Goal: Communication & Community: Answer question/provide support

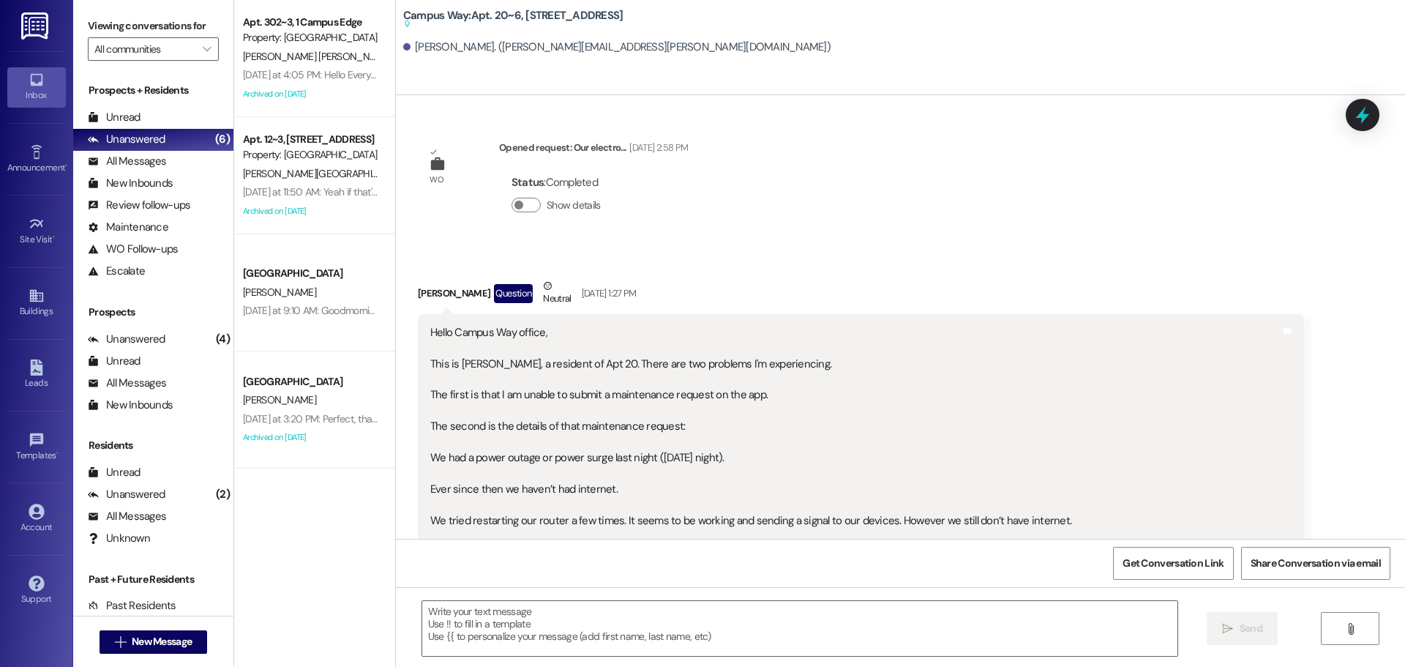
scroll to position [3443, 0]
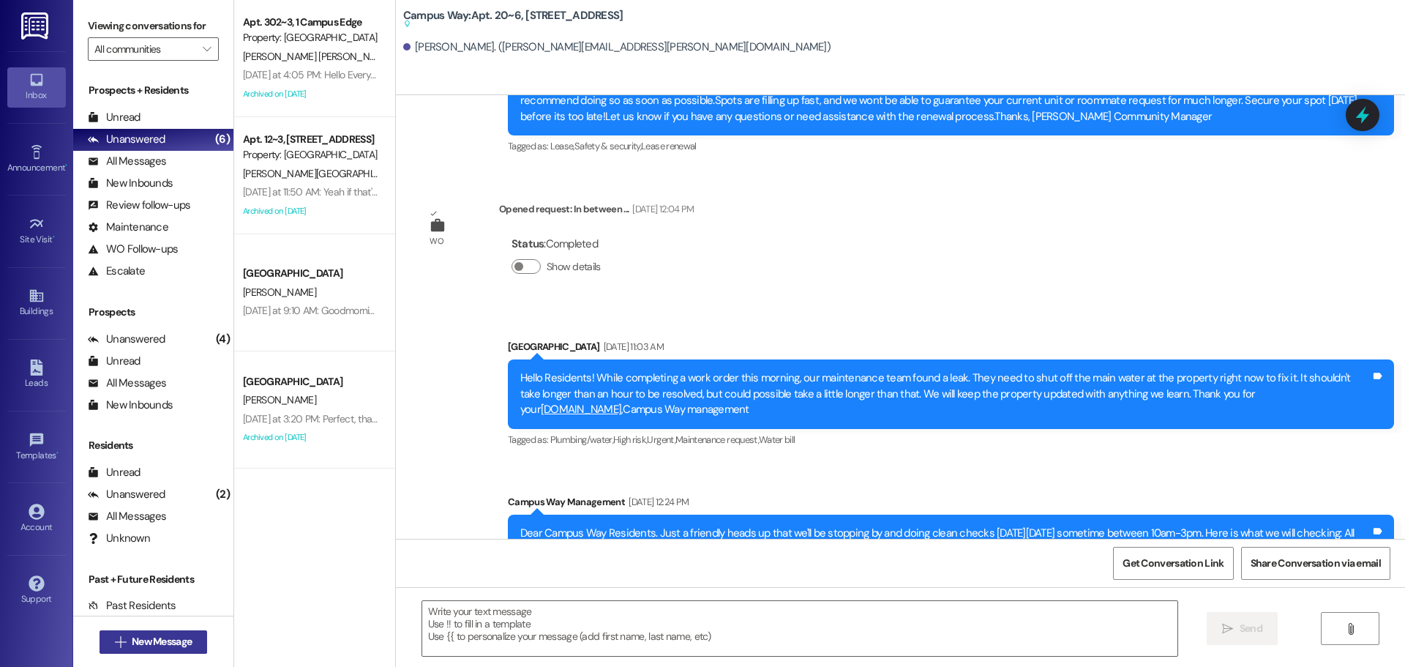
click at [152, 638] on span "New Message" at bounding box center [162, 641] width 60 height 15
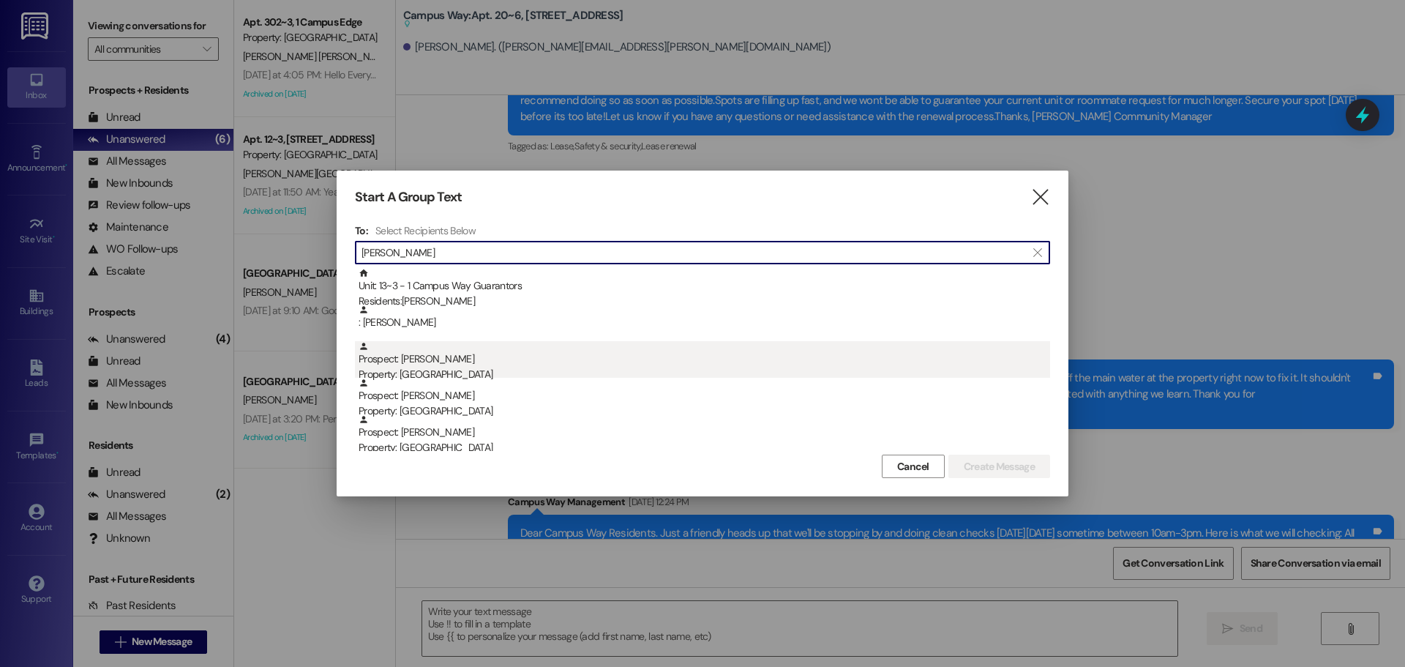
type input "[PERSON_NAME]"
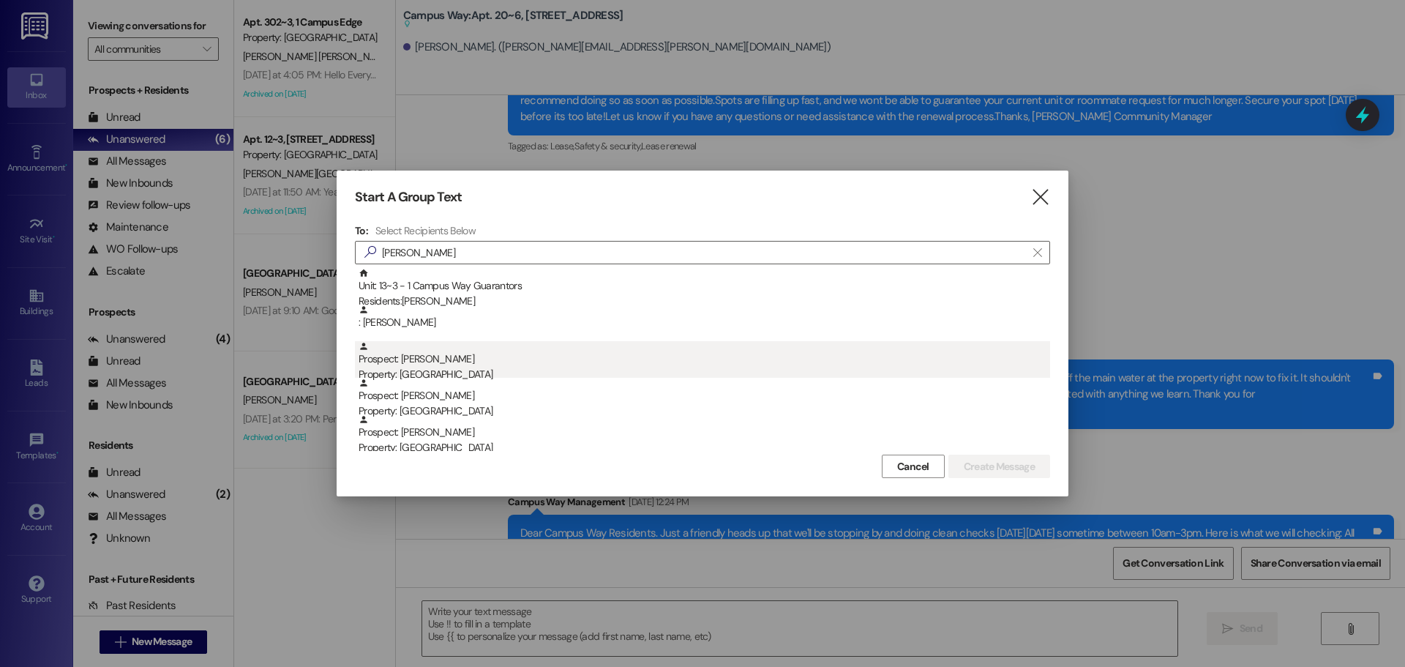
click at [437, 364] on div "Prospect: [PERSON_NAME] Property: [GEOGRAPHIC_DATA]" at bounding box center [705, 362] width 692 height 42
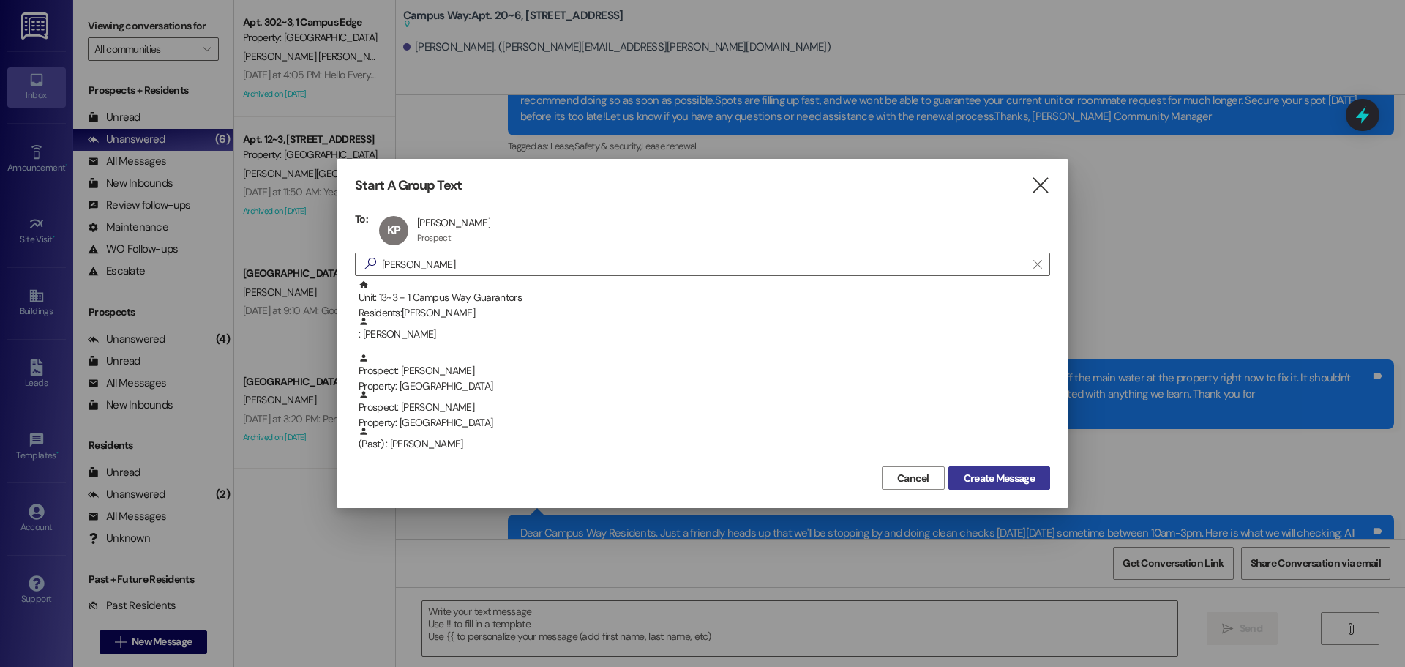
click at [979, 482] on span "Create Message" at bounding box center [999, 478] width 71 height 15
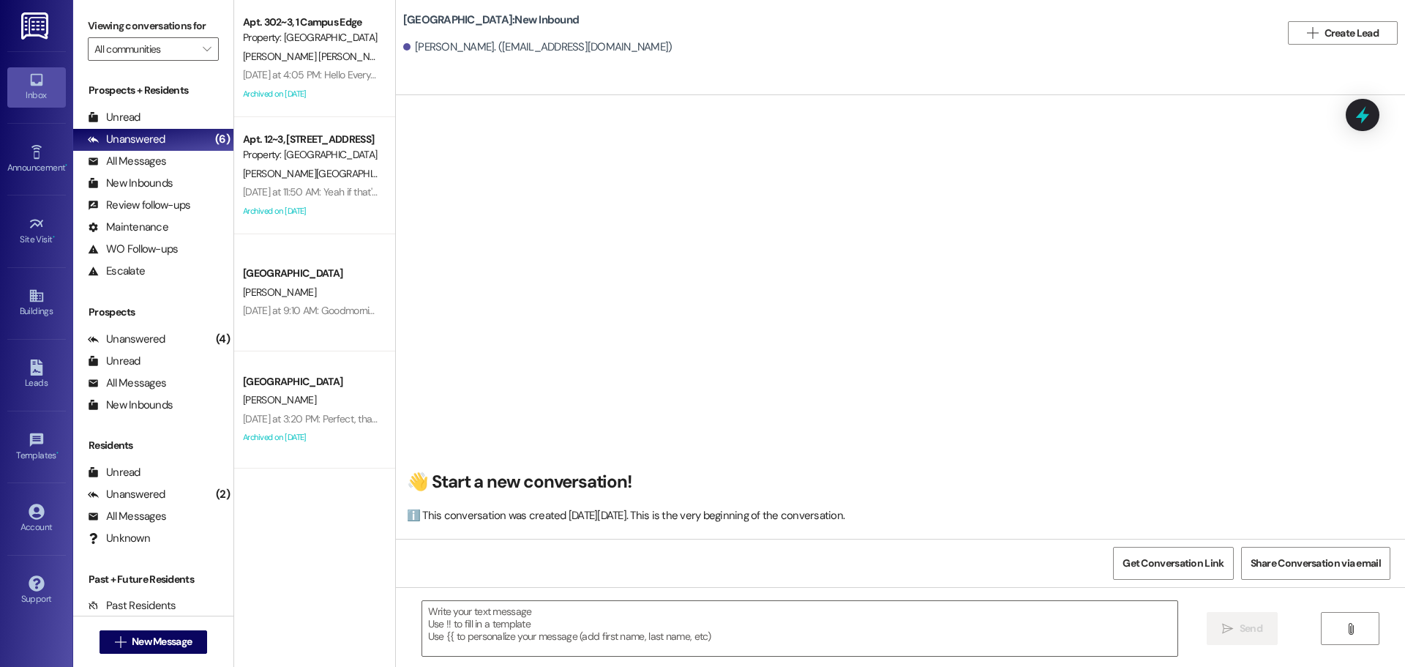
scroll to position [1, 0]
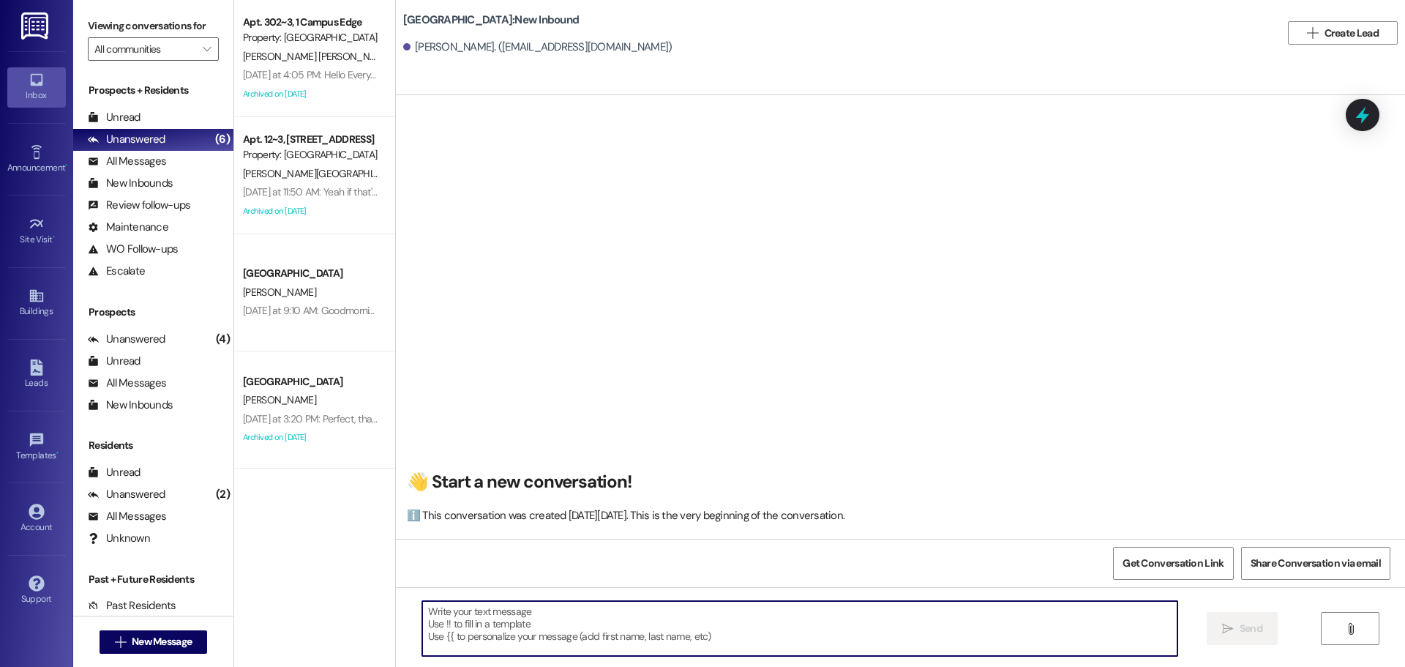
click at [457, 622] on textarea at bounding box center [799, 628] width 755 height 55
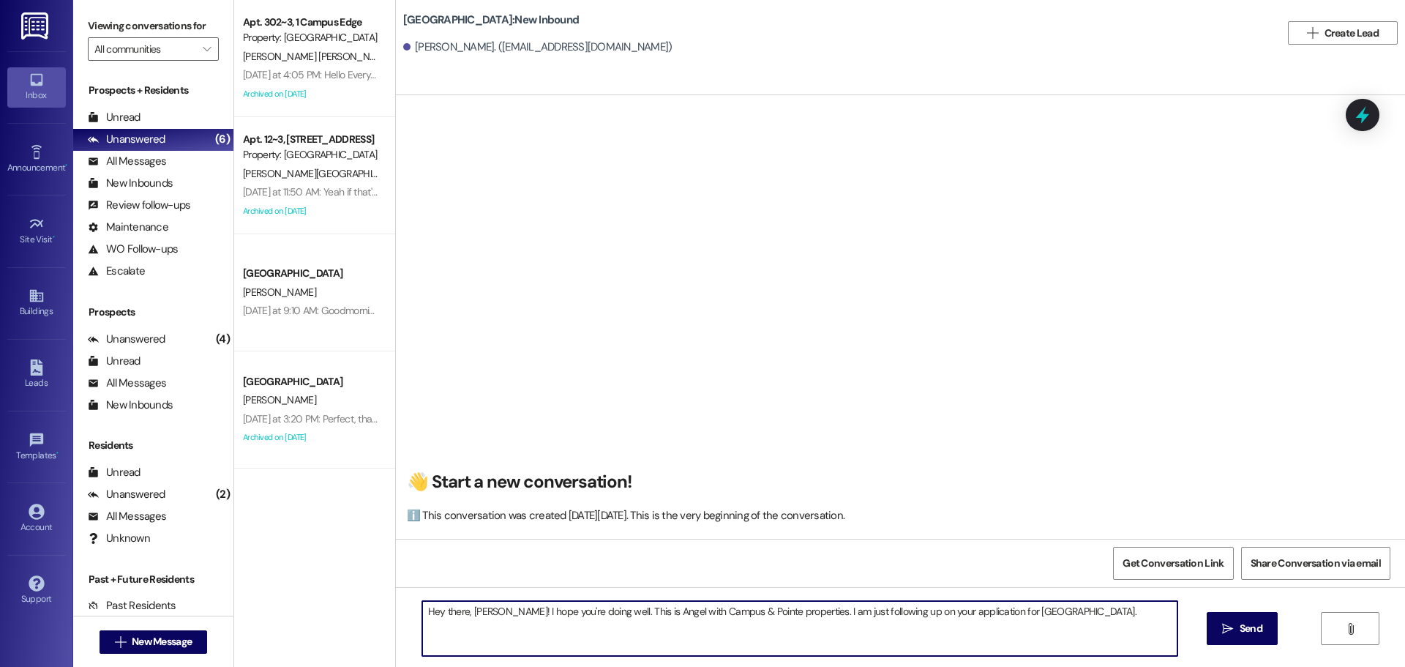
click at [1107, 620] on textarea "Hey there, [PERSON_NAME]! I hope you're doing well. This is Angel with Campus &…" at bounding box center [799, 628] width 755 height 55
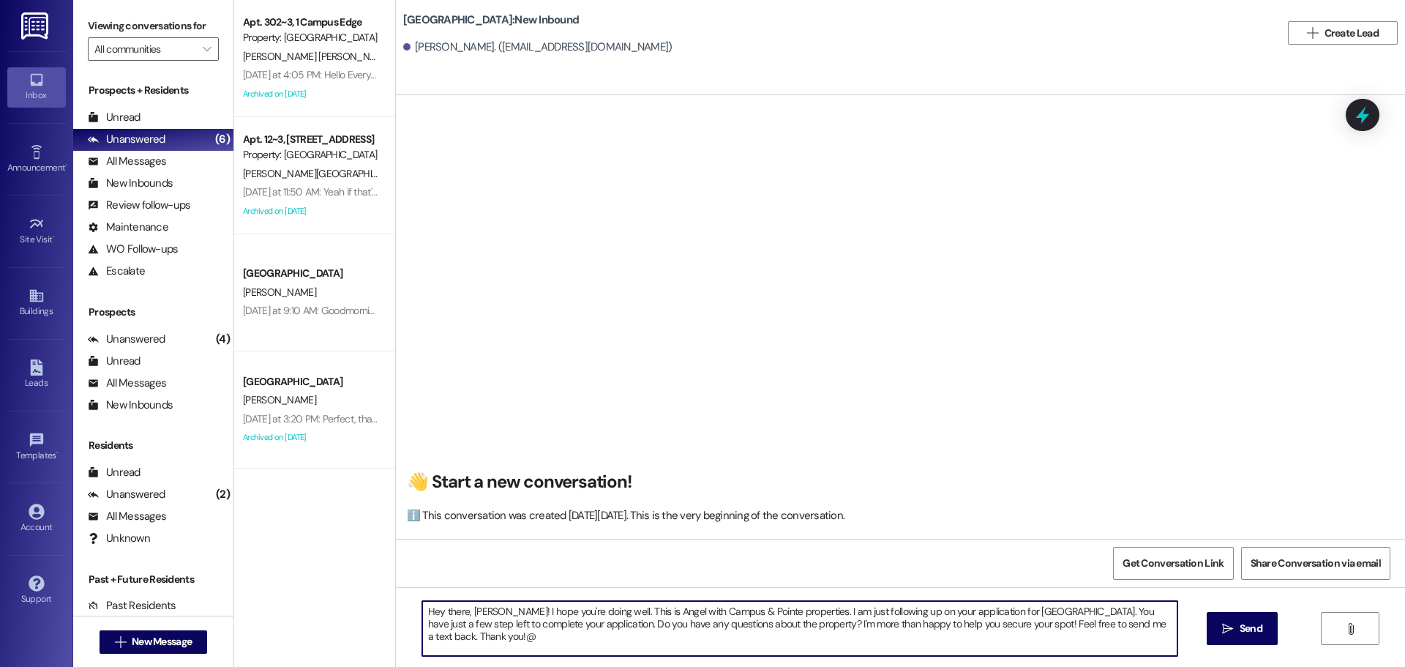
type textarea "Hey there, [PERSON_NAME]! I hope you're doing well. This is Angel with Campus &…"
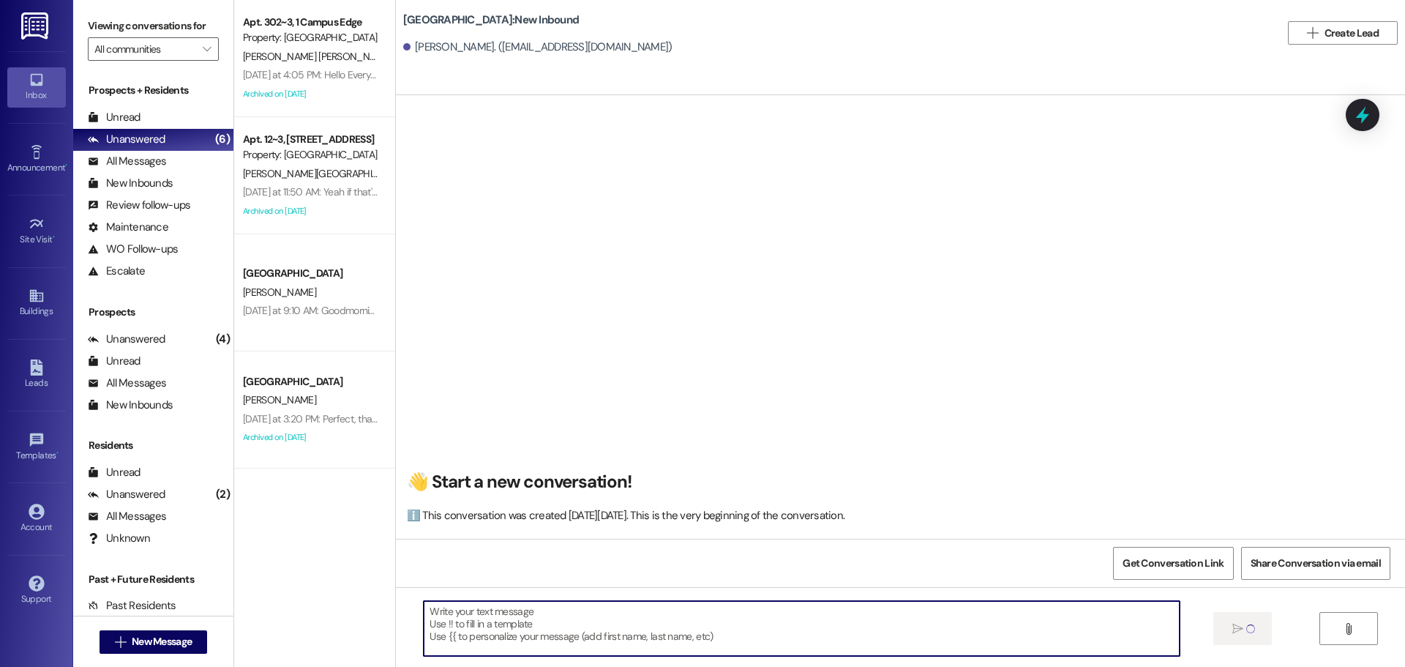
scroll to position [0, 0]
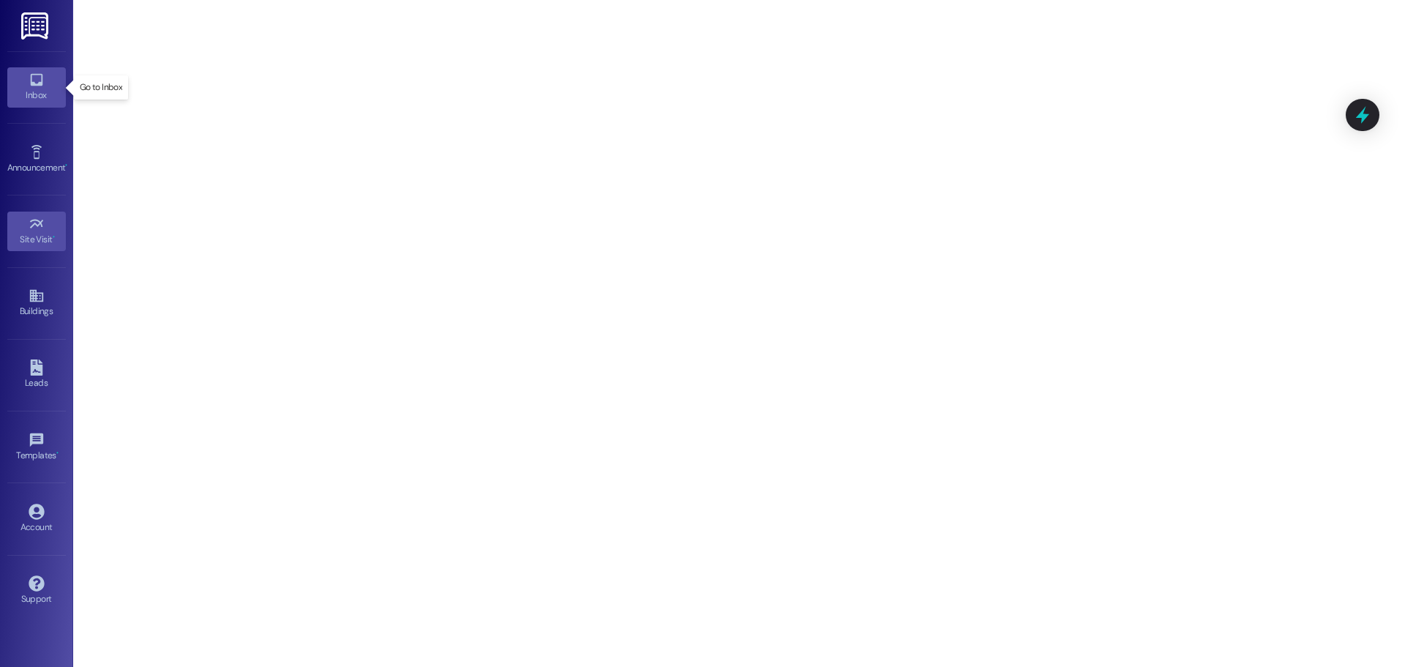
click at [39, 85] on icon at bounding box center [36, 80] width 12 height 12
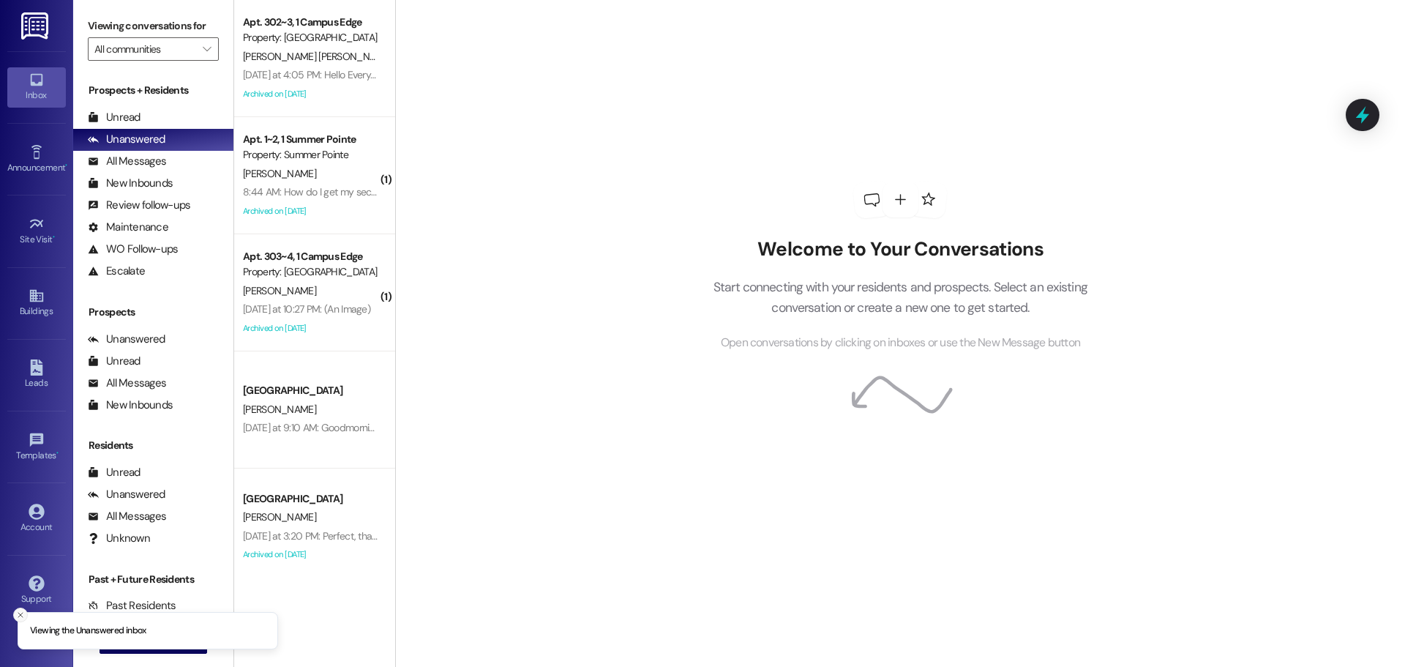
click at [21, 621] on button "Close toast" at bounding box center [20, 614] width 15 height 15
click at [134, 646] on button " New Message" at bounding box center [154, 641] width 108 height 23
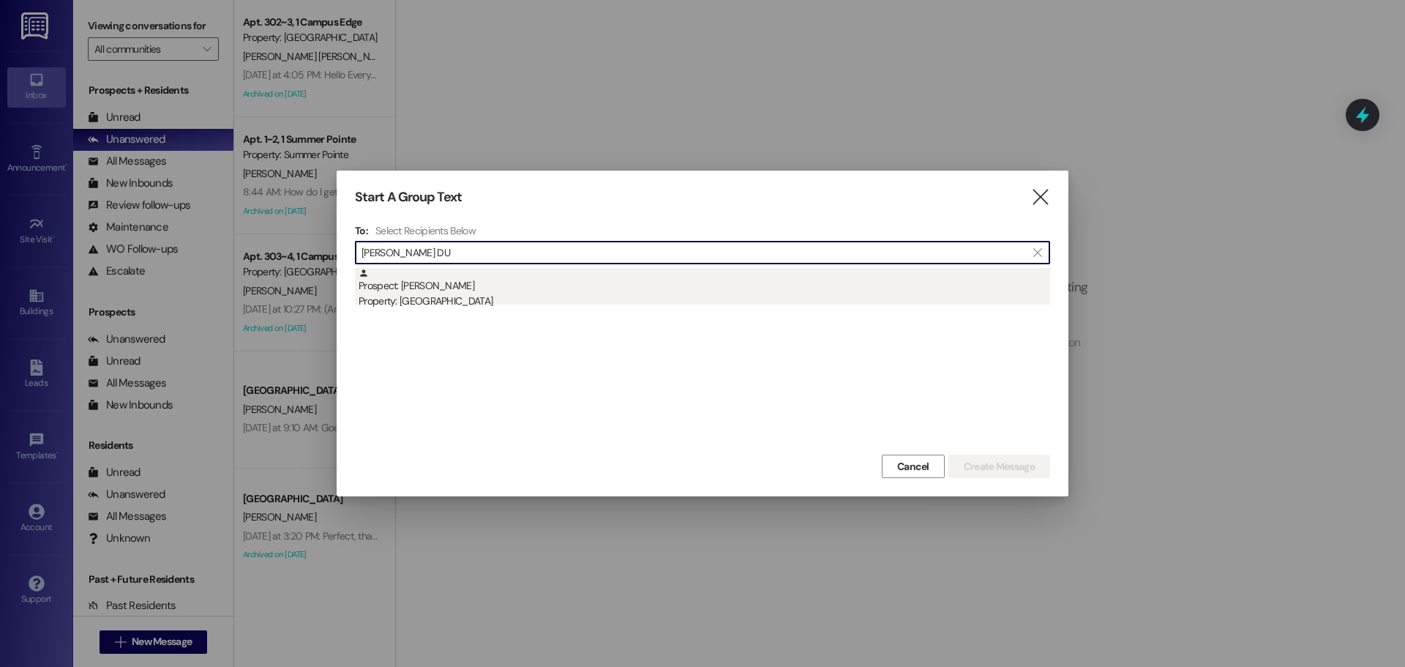
type input "[PERSON_NAME] DU"
click at [383, 288] on div "Prospect: [PERSON_NAME] Property: Campus Edge" at bounding box center [705, 289] width 692 height 42
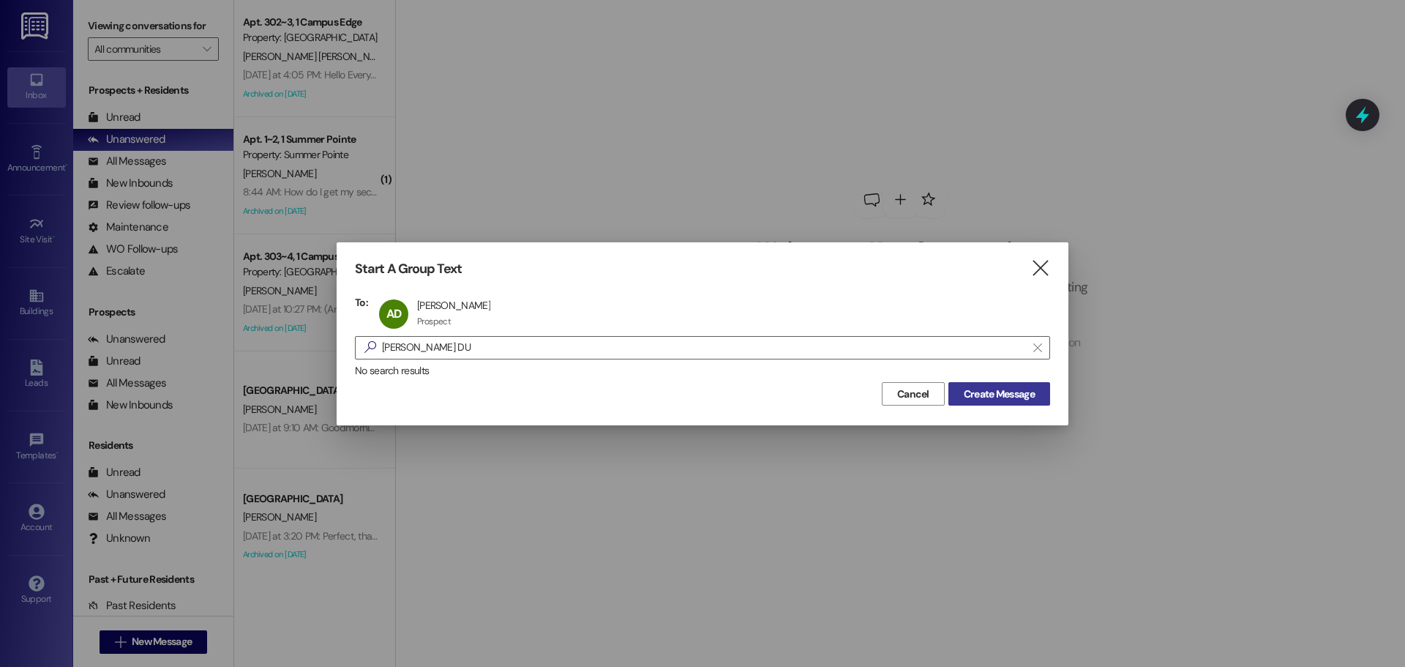
click at [978, 396] on span "Create Message" at bounding box center [999, 393] width 71 height 15
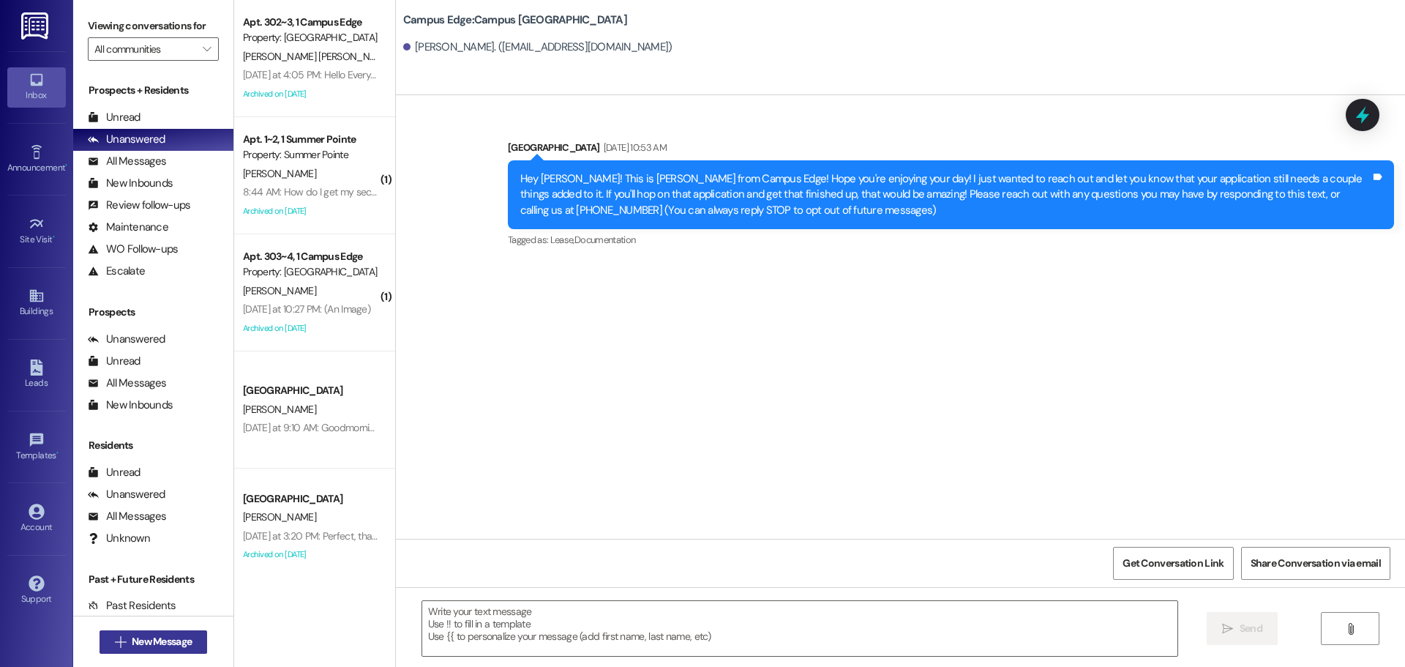
click at [145, 638] on span "New Message" at bounding box center [162, 641] width 60 height 15
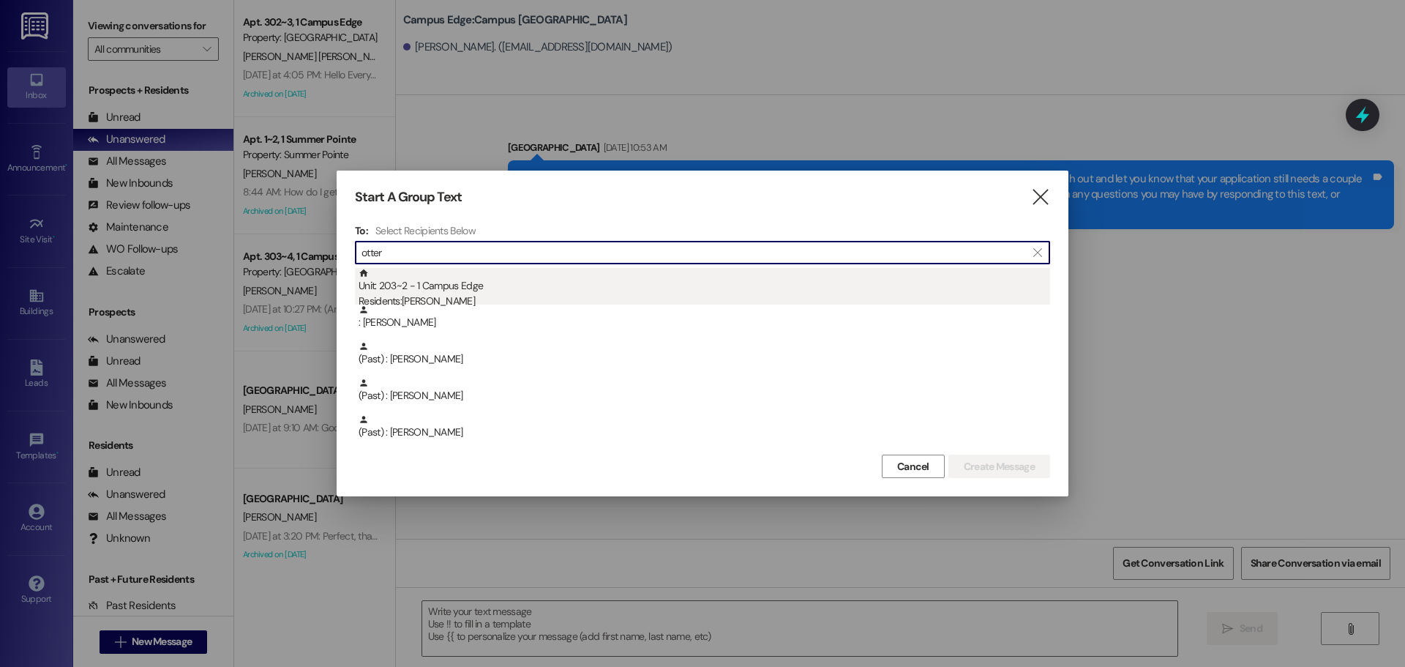
type input "otter"
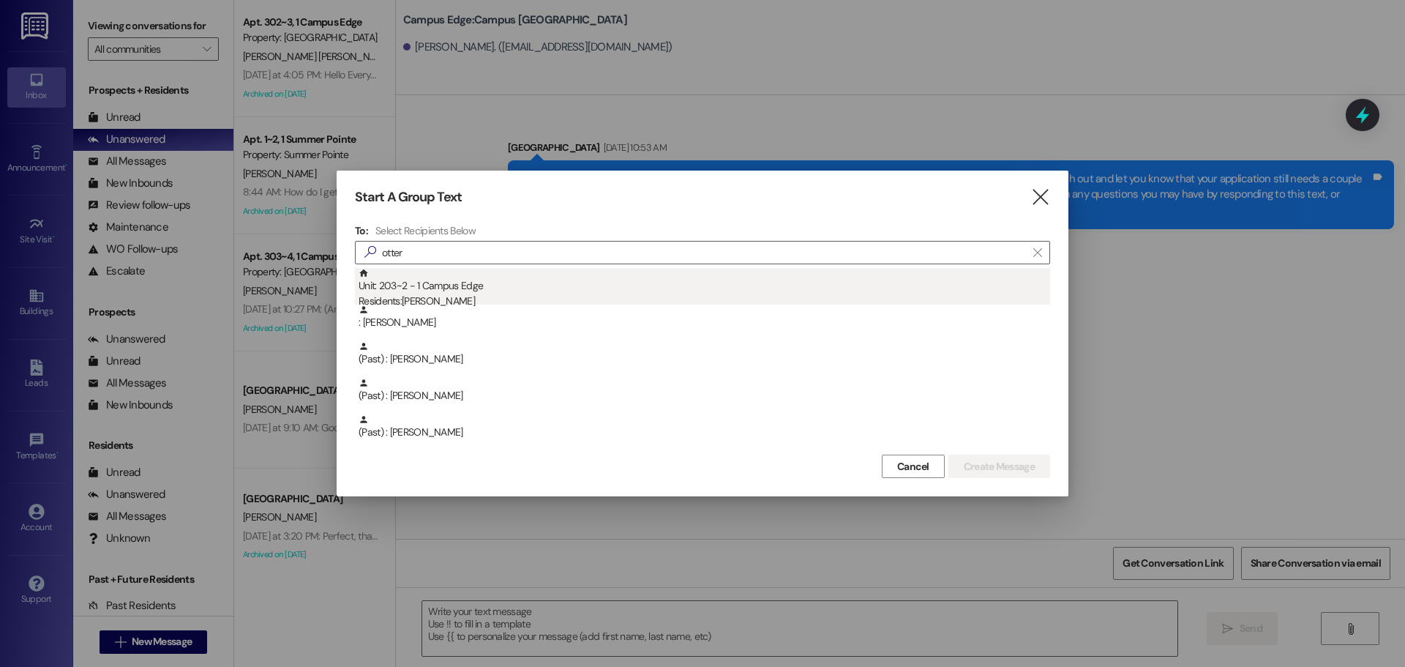
click at [433, 296] on div "Residents: [PERSON_NAME]" at bounding box center [705, 300] width 692 height 15
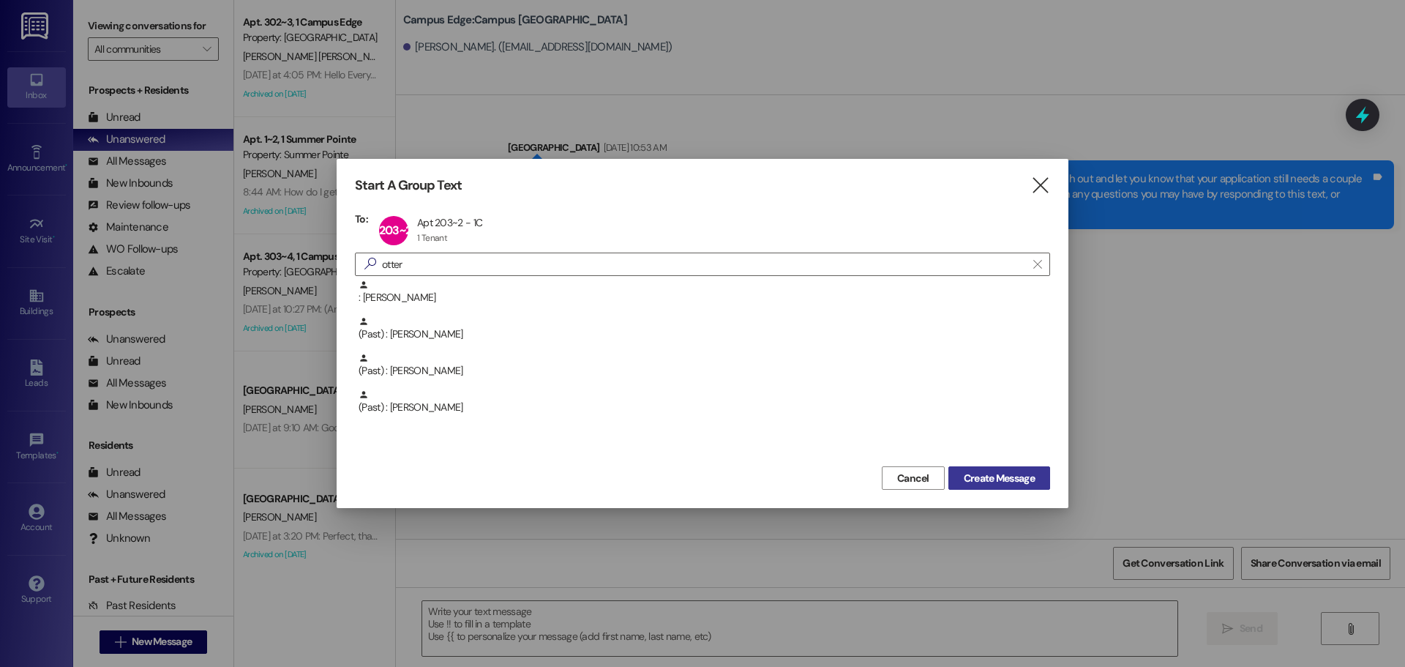
click at [970, 474] on span "Create Message" at bounding box center [999, 478] width 71 height 15
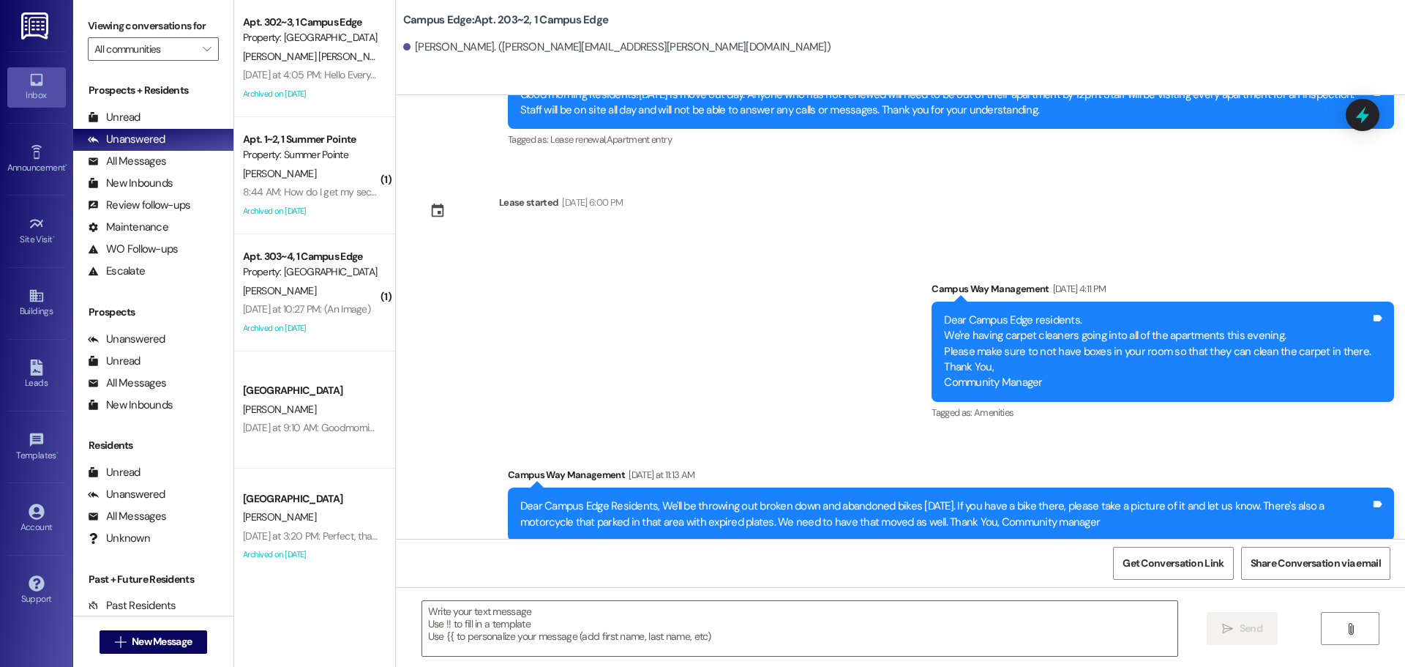
scroll to position [6815, 0]
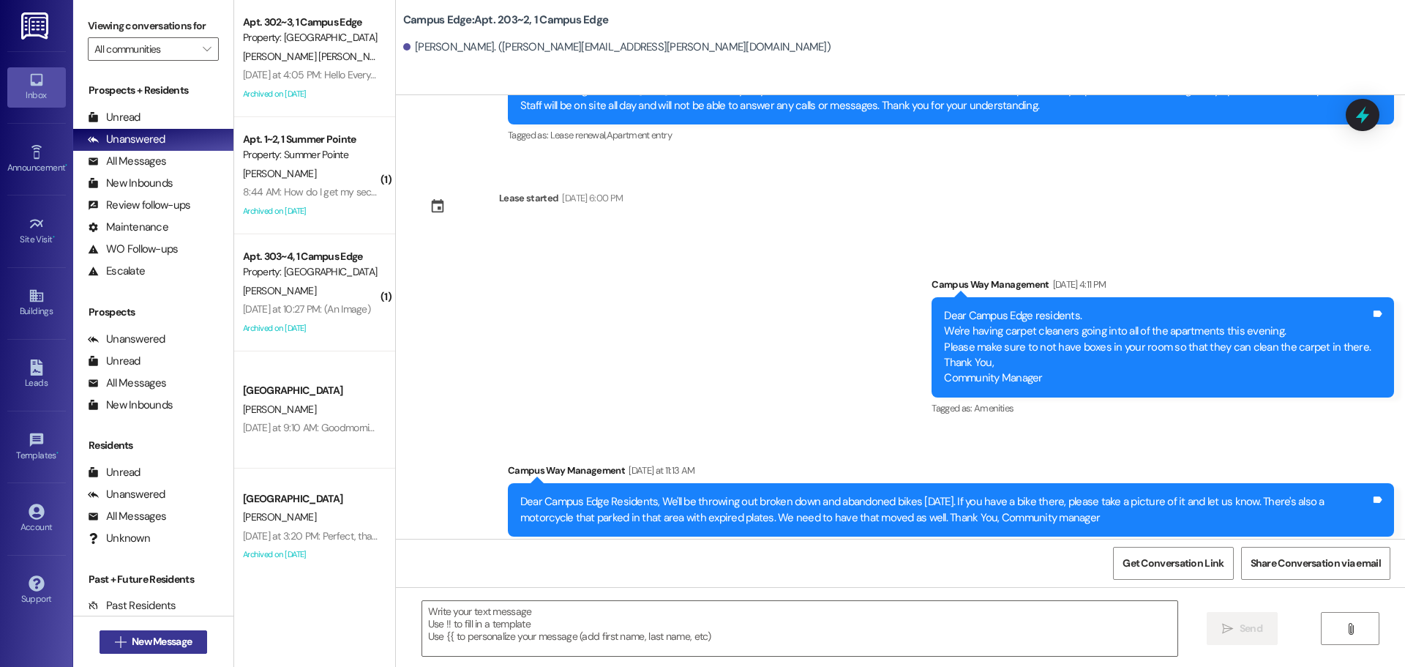
click at [183, 635] on span "New Message" at bounding box center [162, 641] width 60 height 15
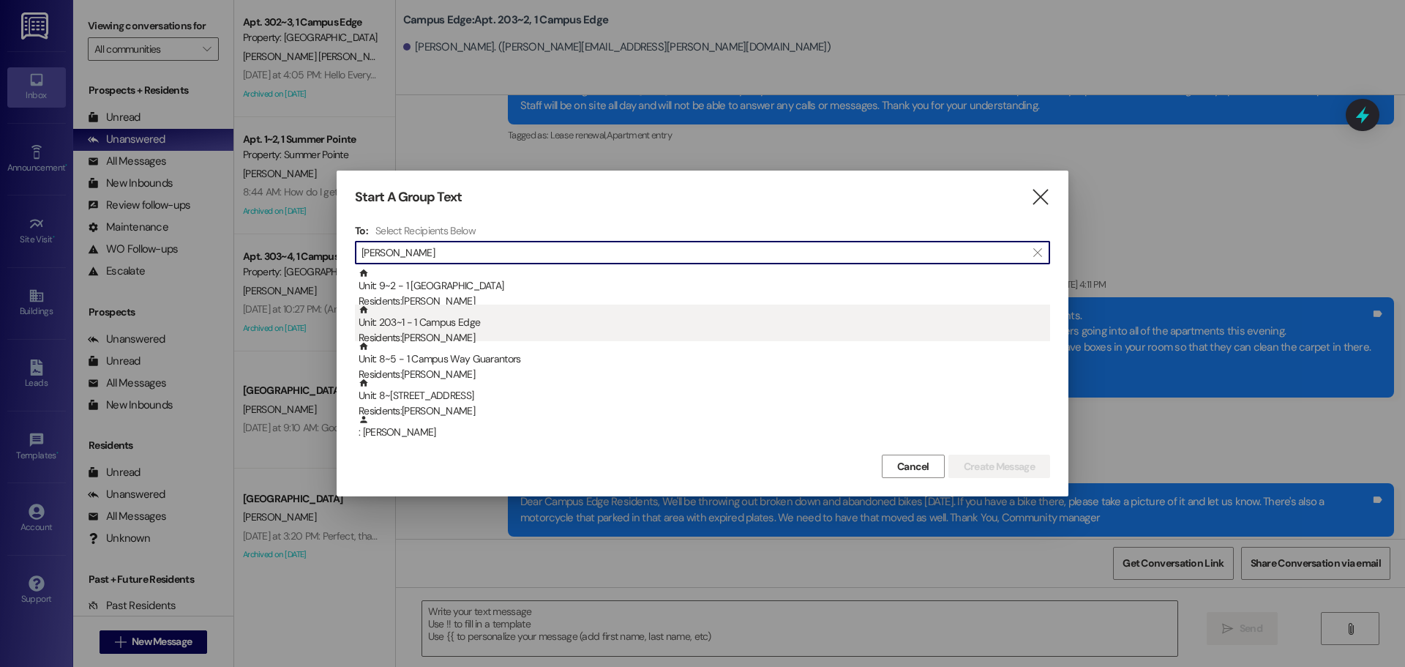
type input "[PERSON_NAME]"
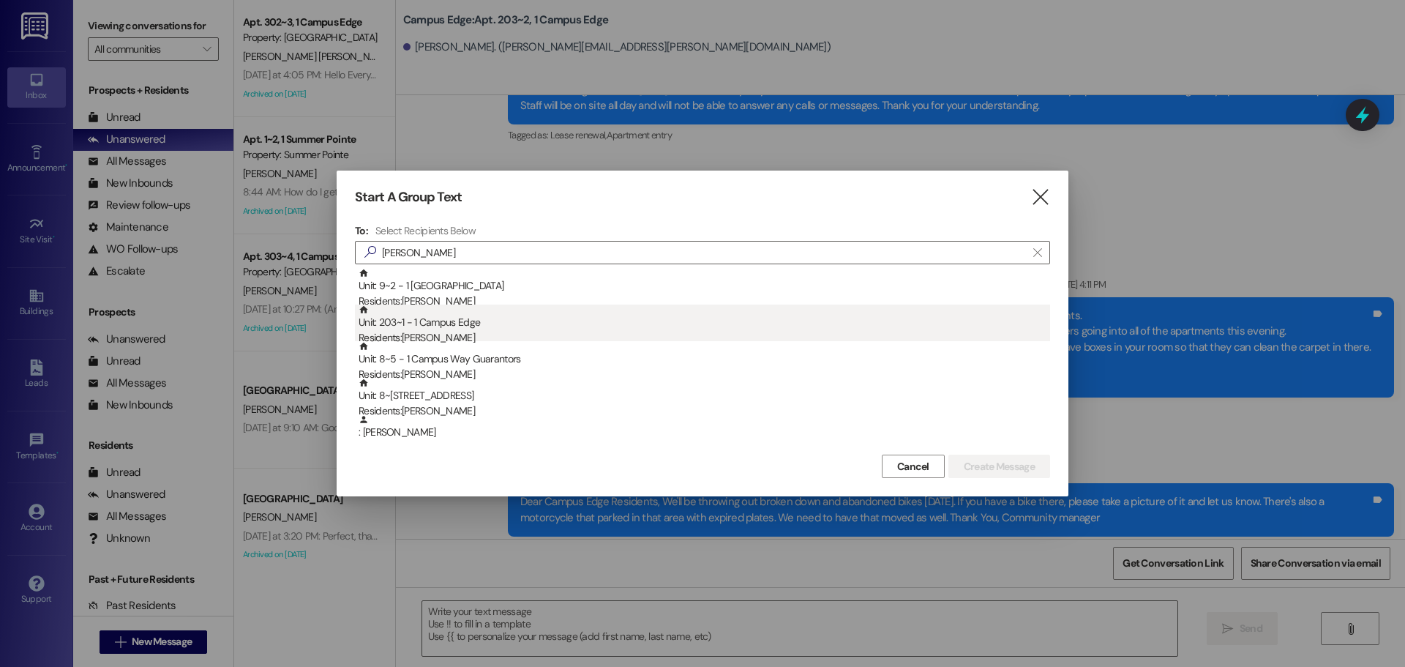
click at [435, 327] on div "Unit: 203~1 - 1 Campus Edge Residents: [PERSON_NAME]" at bounding box center [705, 325] width 692 height 42
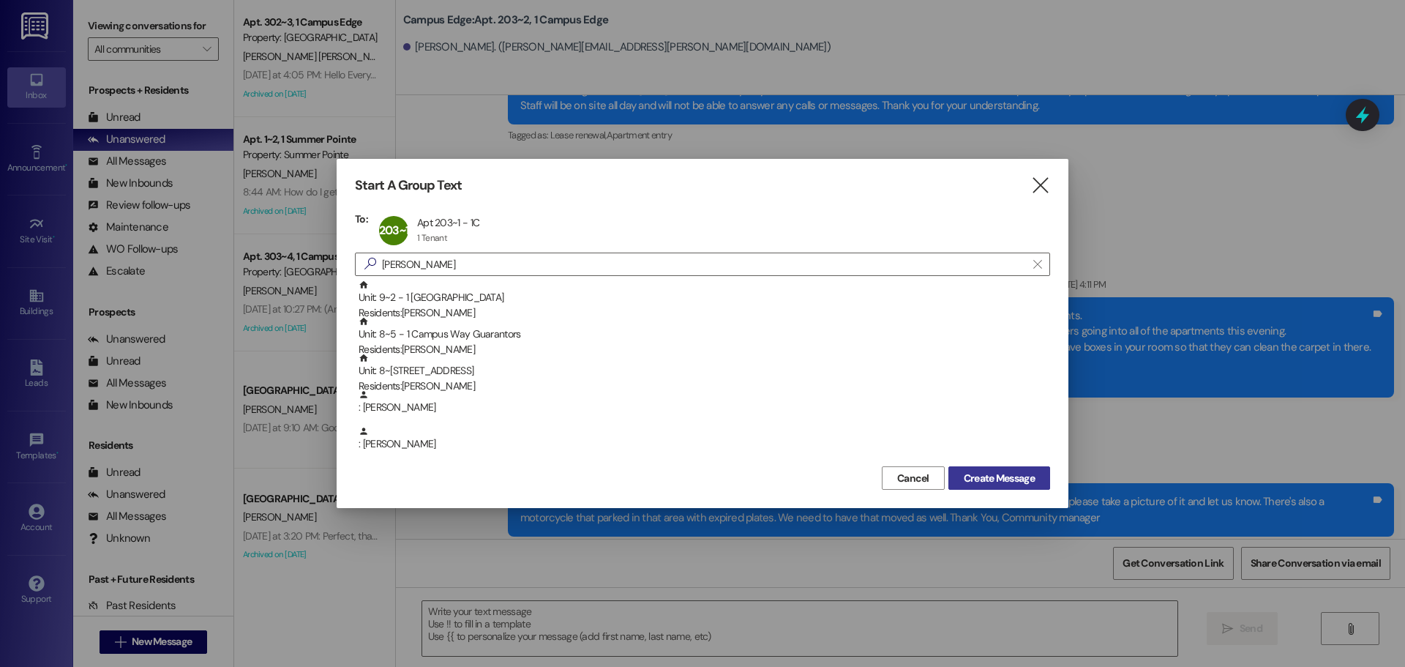
click at [973, 473] on span "Create Message" at bounding box center [999, 478] width 71 height 15
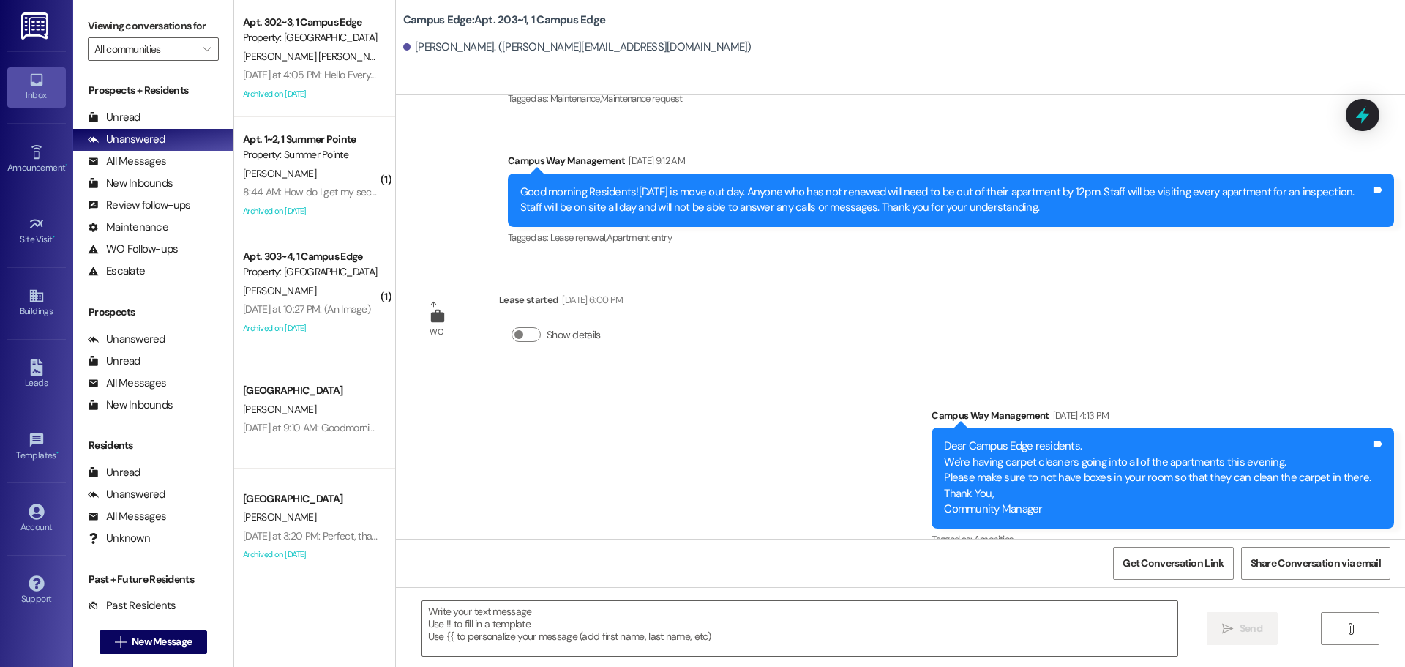
scroll to position [6821, 0]
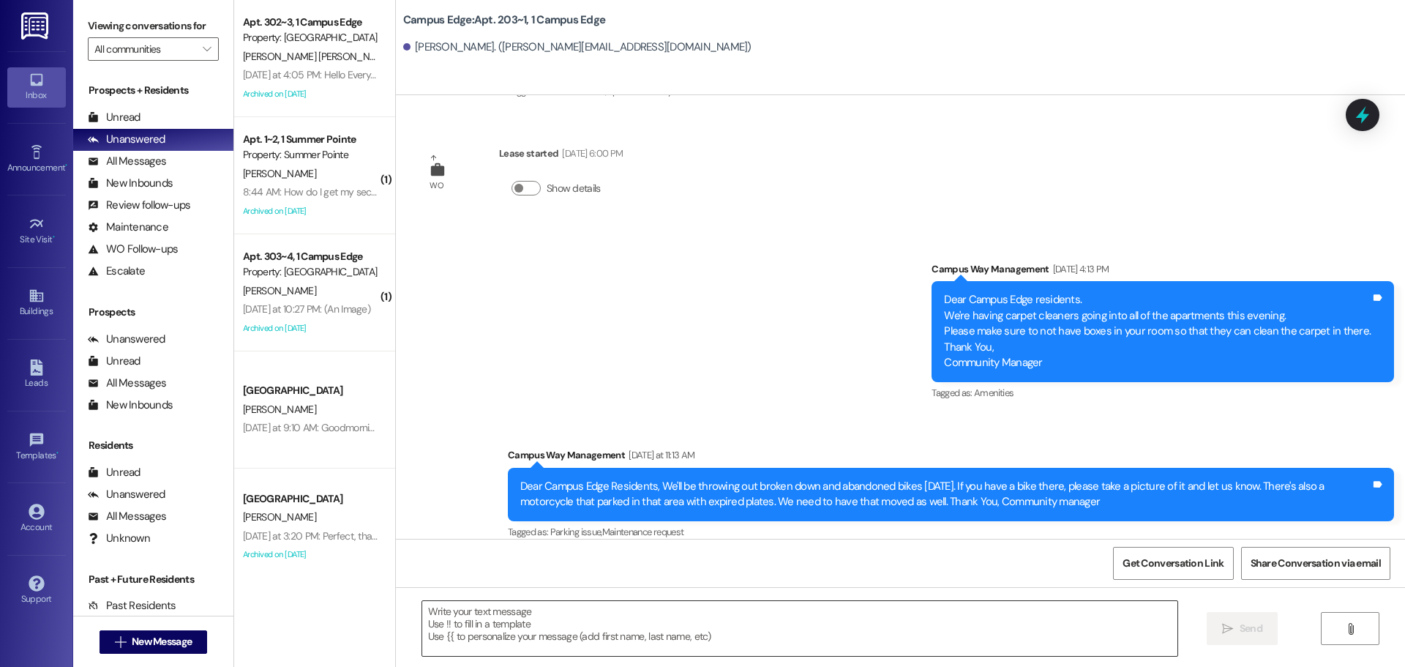
click at [659, 627] on textarea at bounding box center [799, 628] width 755 height 55
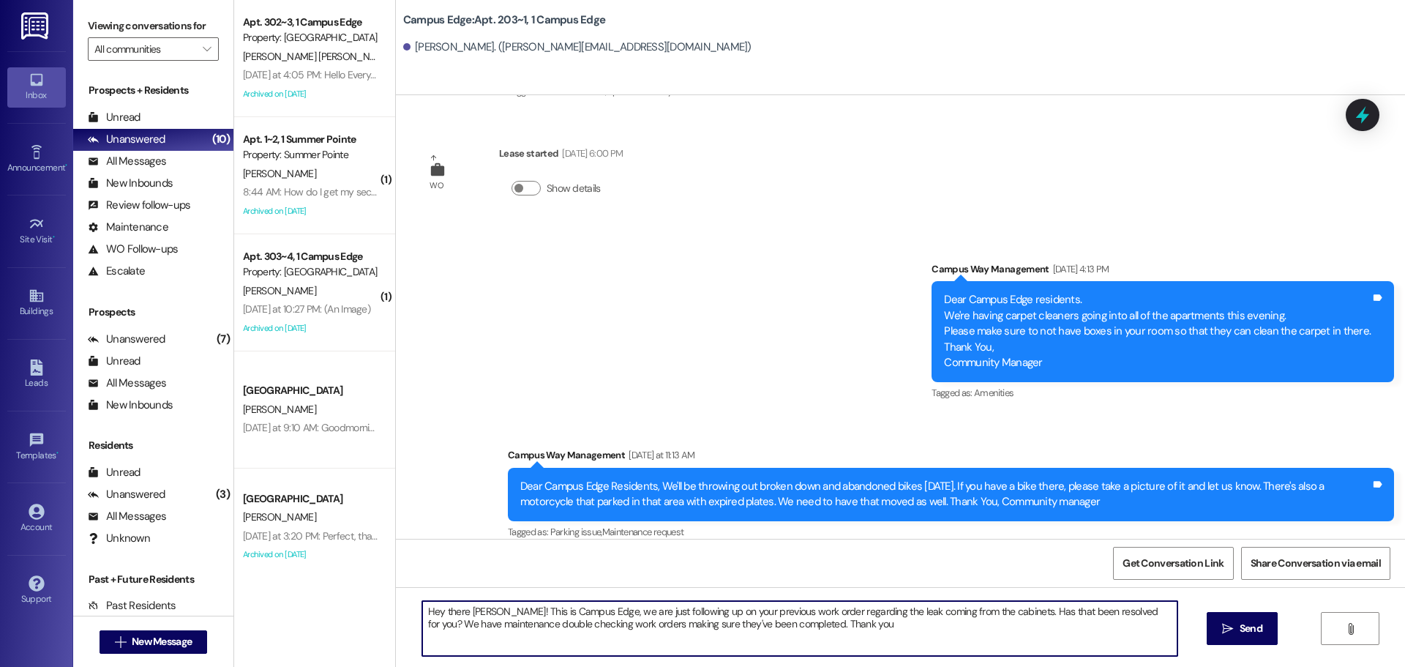
type textarea "Hey there [PERSON_NAME]! This is Campus Edge, we are just following up on your …"
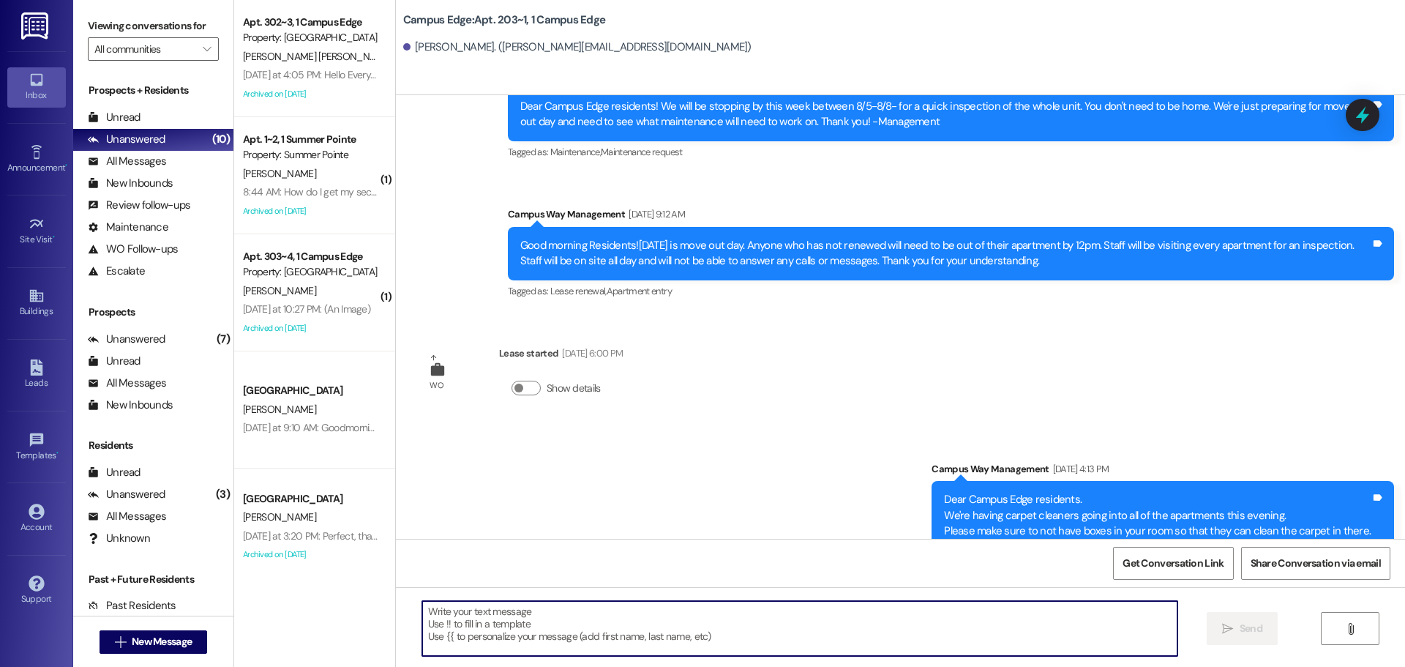
scroll to position [6938, 0]
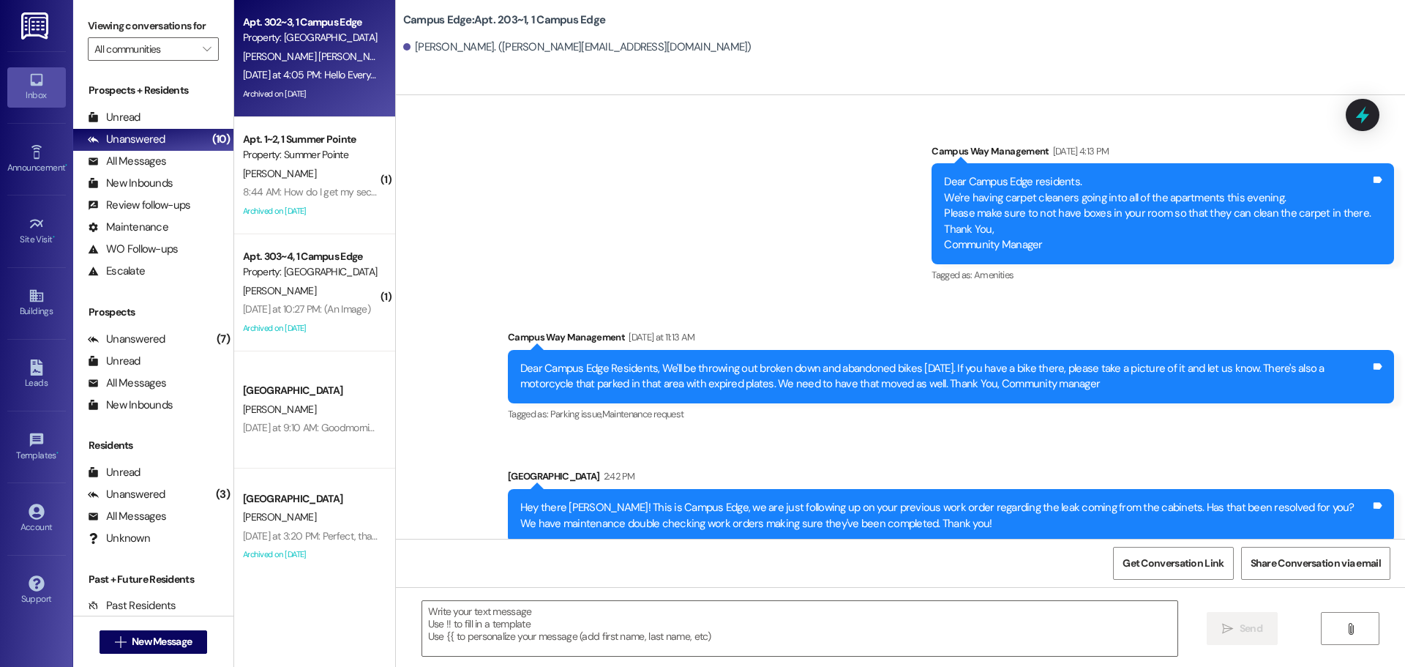
click at [273, 45] on div "Property: [GEOGRAPHIC_DATA]" at bounding box center [310, 37] width 135 height 15
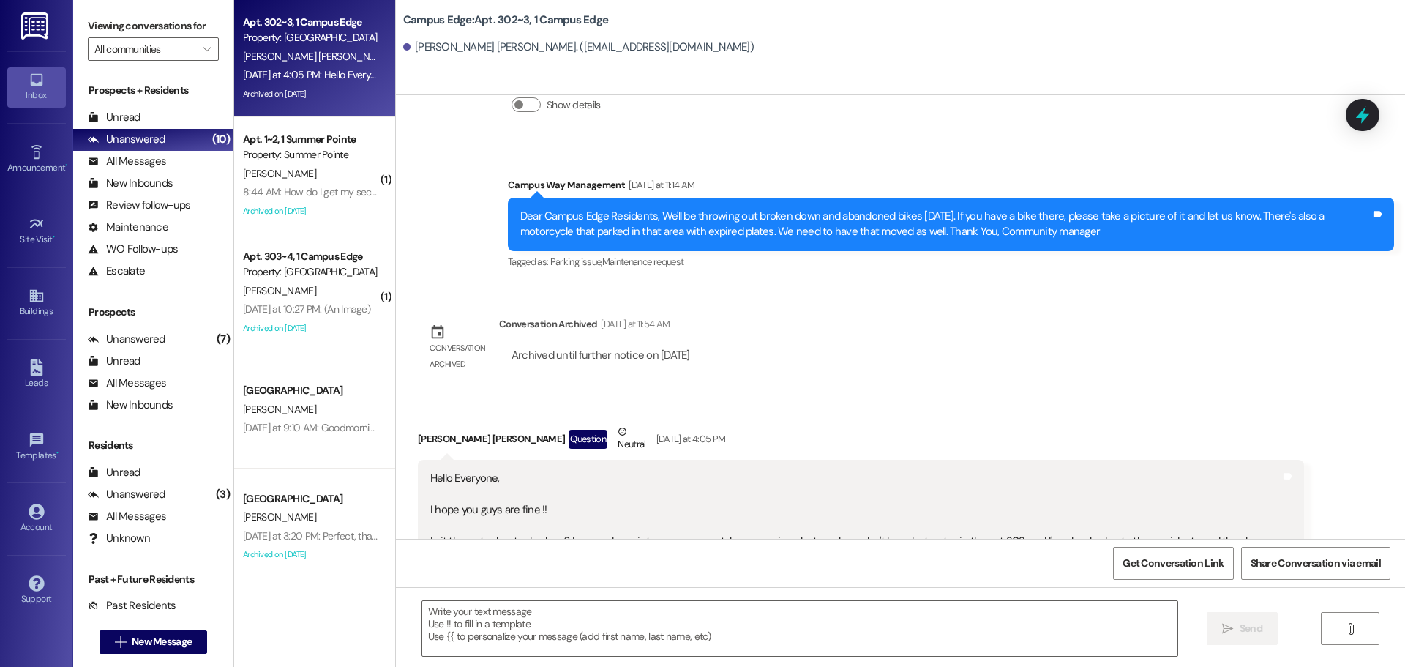
scroll to position [25688, 0]
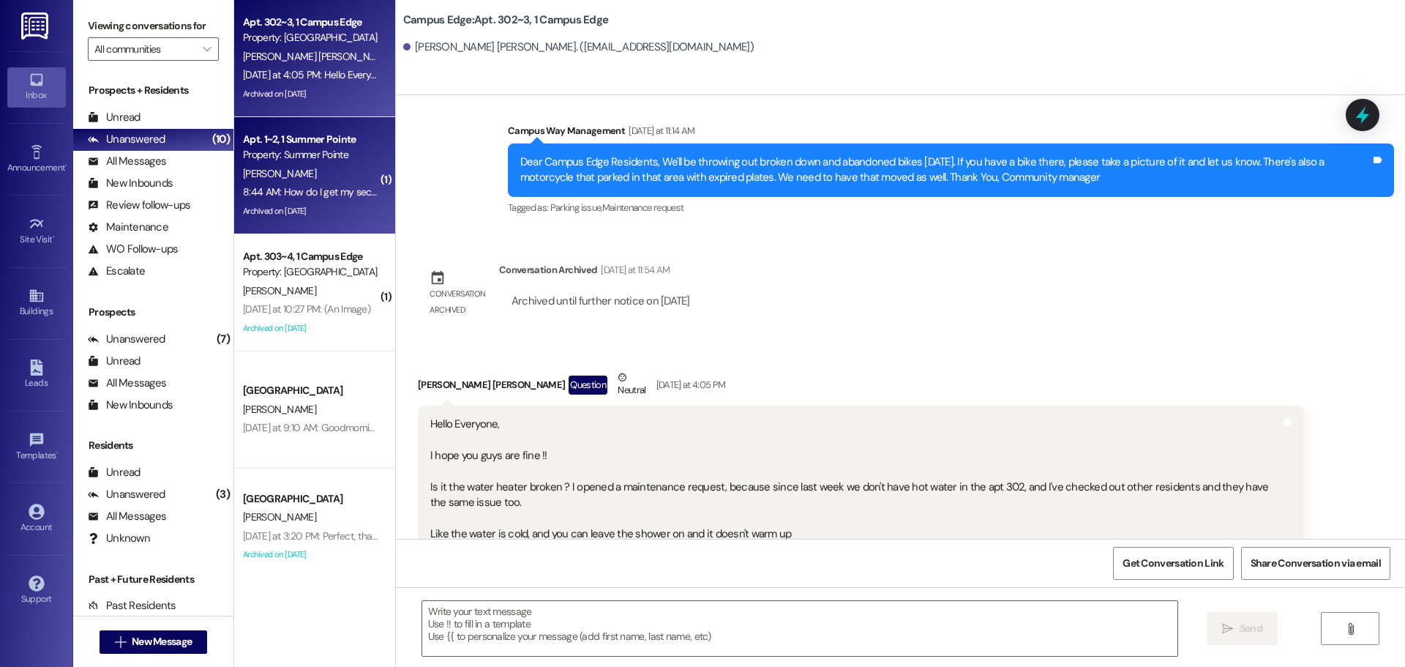
click at [260, 160] on div "Property: Summer Pointe" at bounding box center [310, 154] width 135 height 15
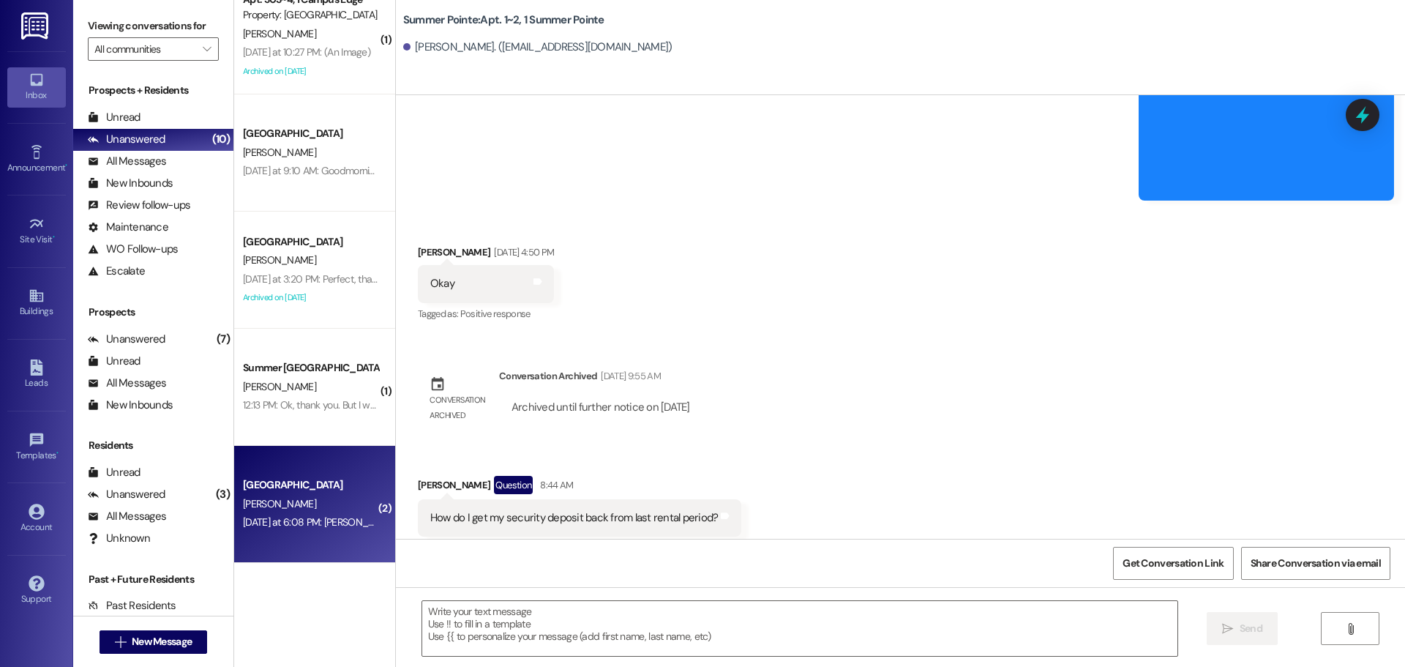
scroll to position [0, 0]
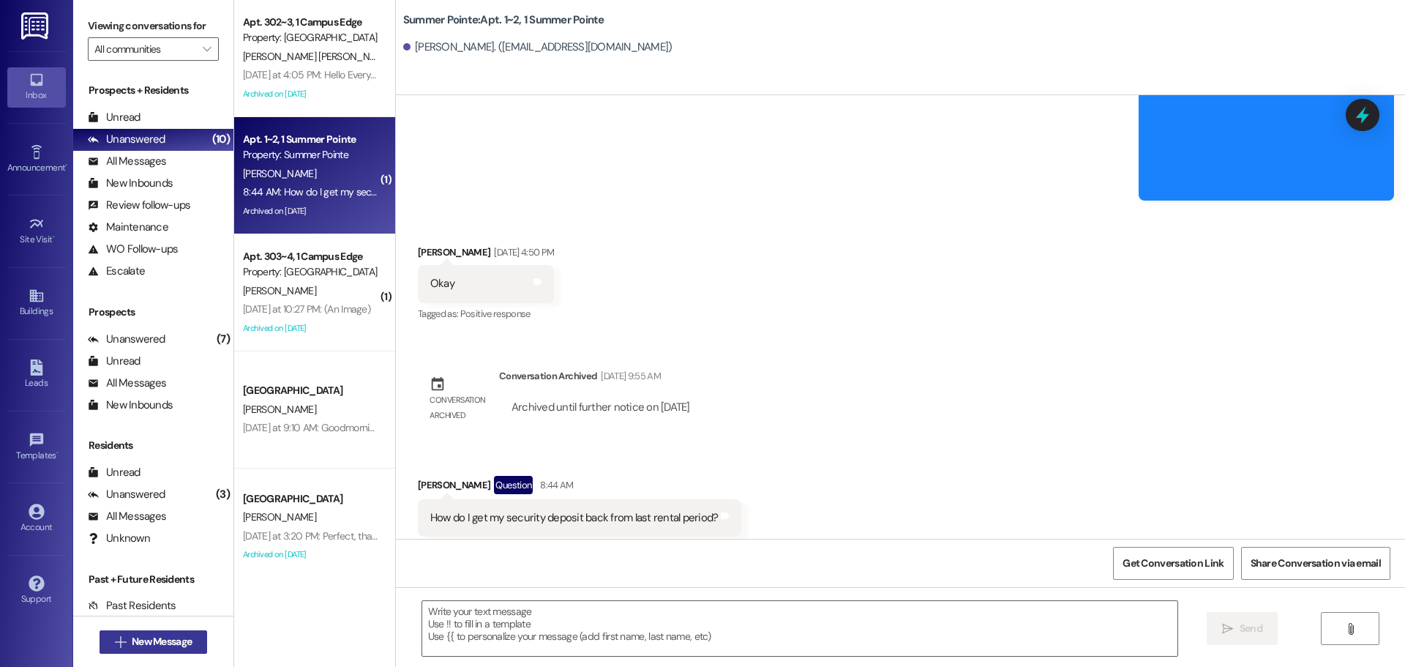
click at [141, 637] on span "New Message" at bounding box center [162, 641] width 60 height 15
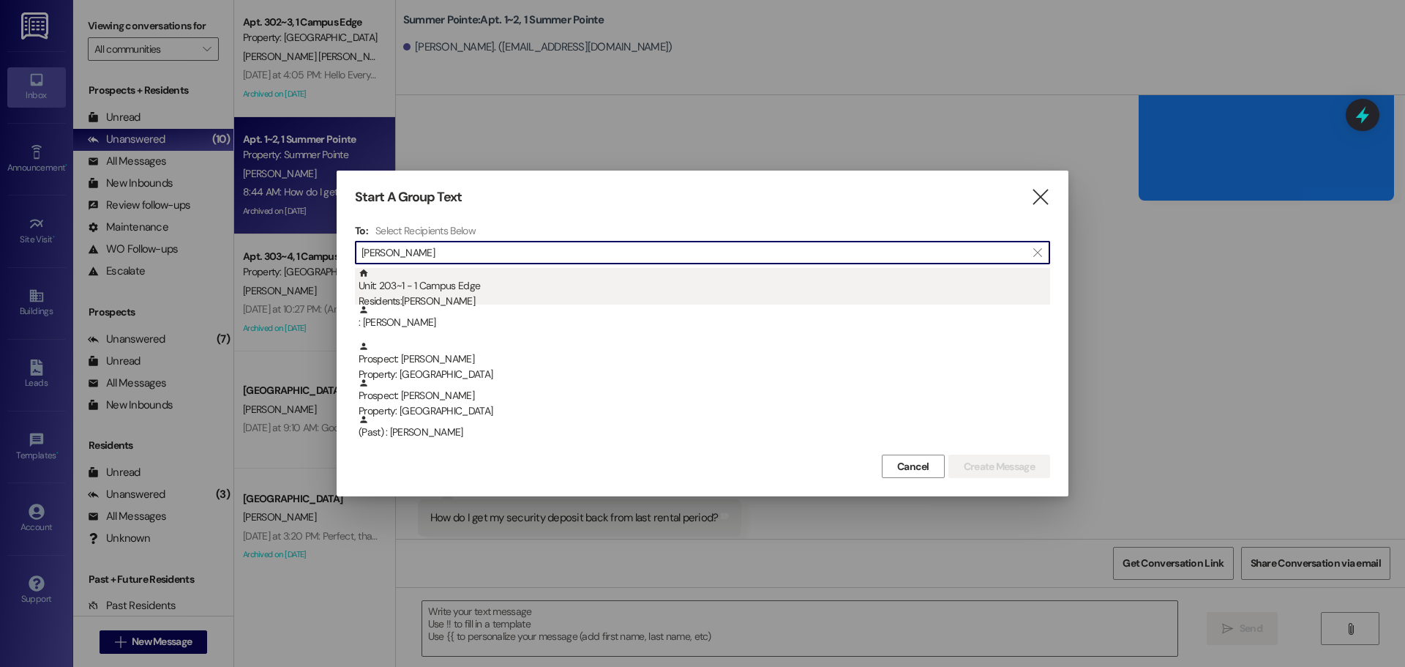
type input "[PERSON_NAME]"
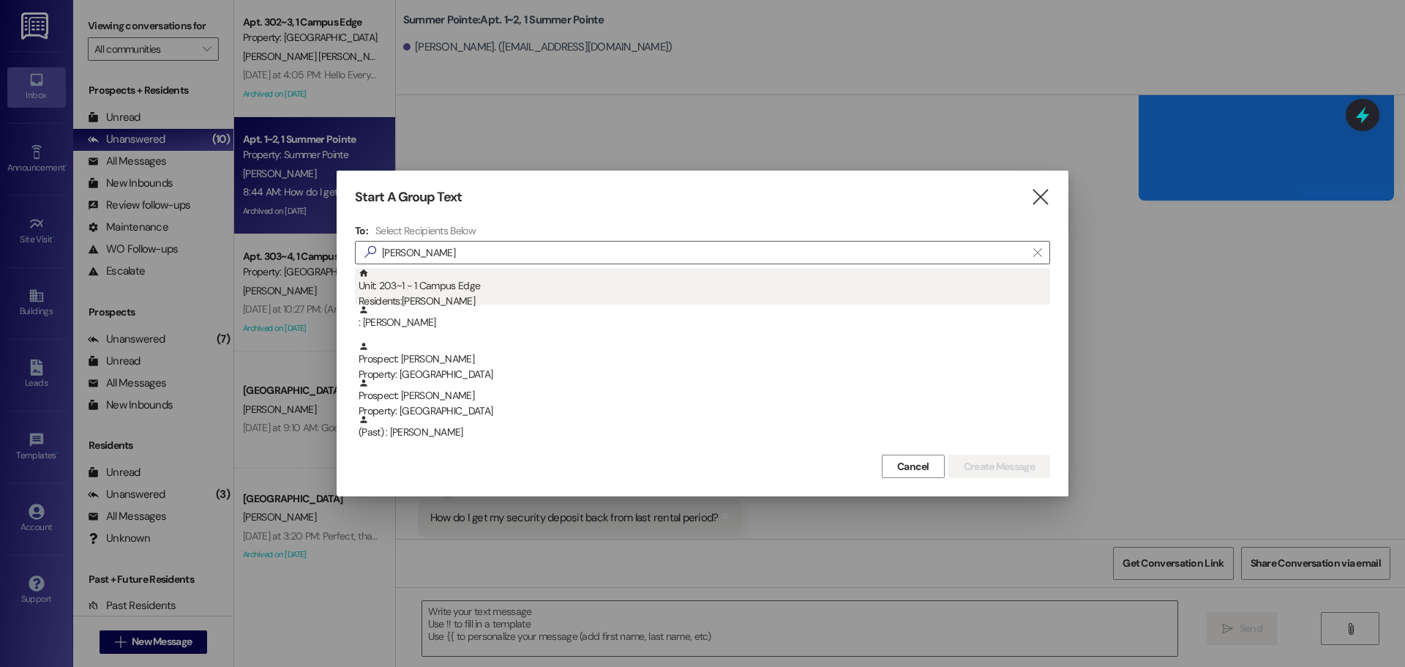
click at [467, 291] on div "Unit: 203~1 - 1 Campus Edge Residents: [PERSON_NAME]" at bounding box center [705, 289] width 692 height 42
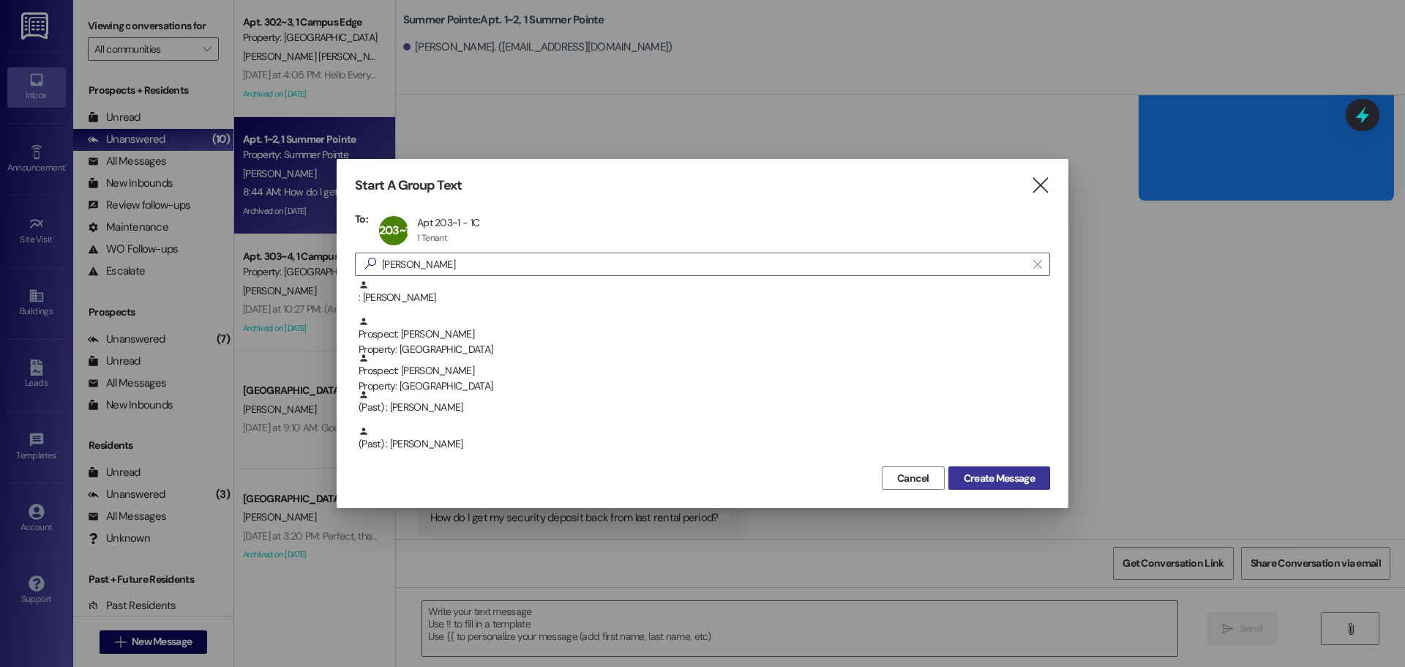
click at [1019, 490] on button "Create Message" at bounding box center [1000, 477] width 102 height 23
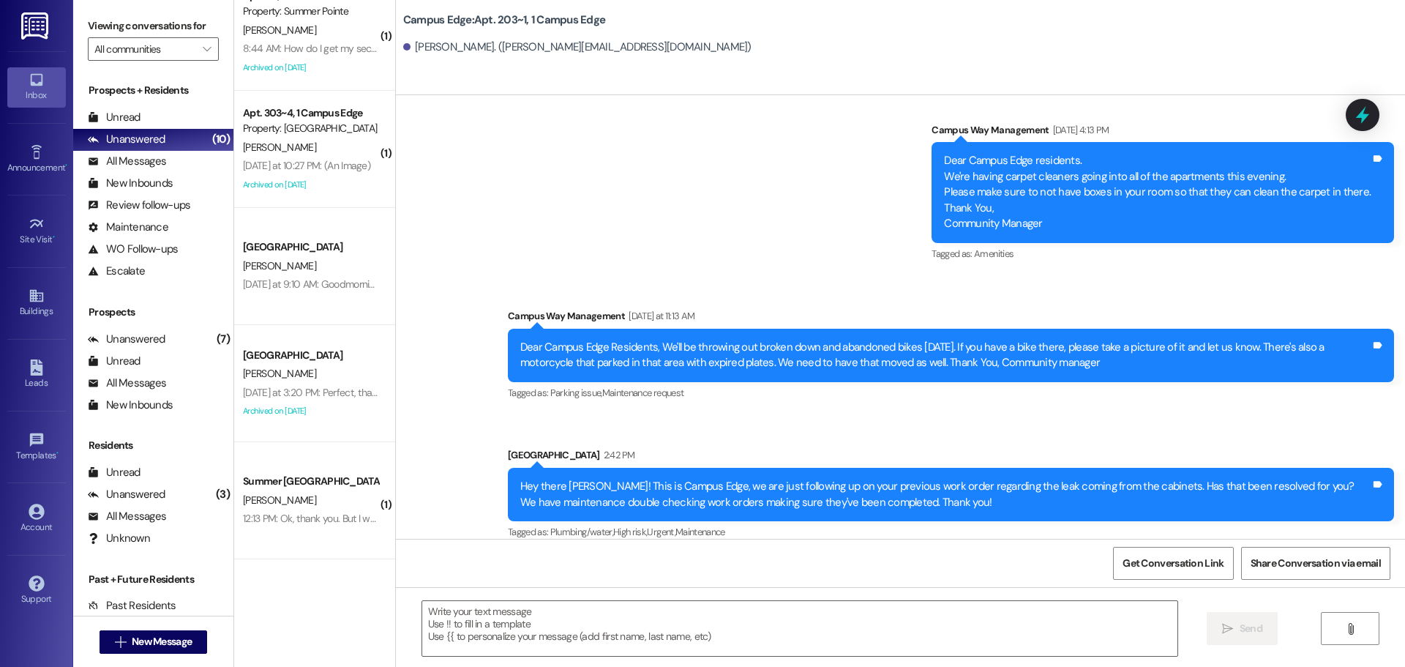
scroll to position [146, 0]
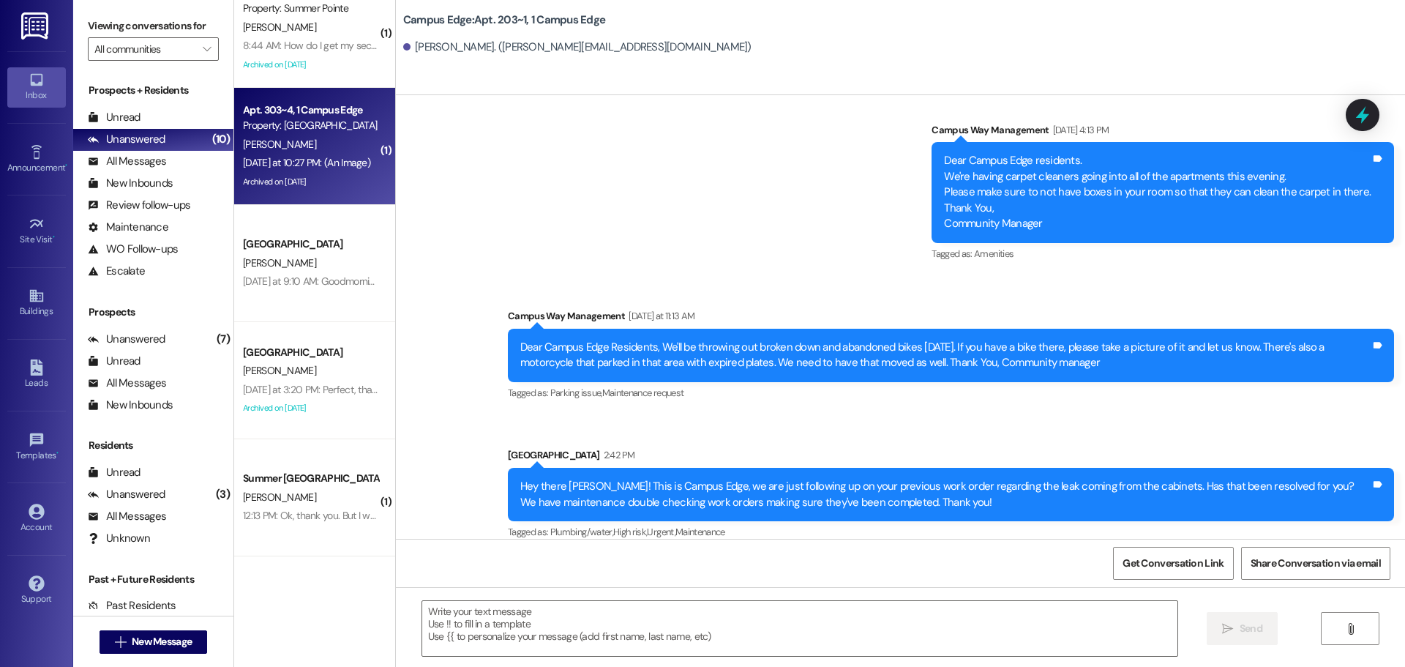
click at [300, 149] on div "[PERSON_NAME]" at bounding box center [311, 144] width 138 height 18
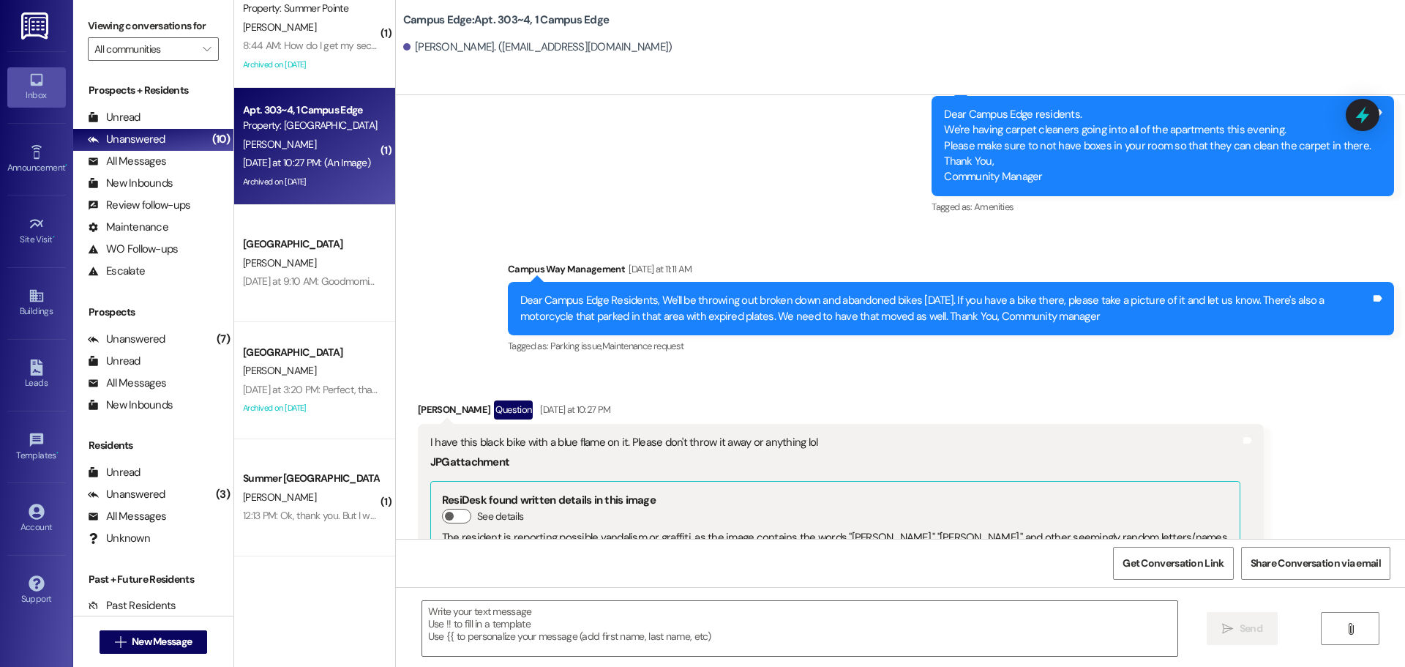
scroll to position [19217, 0]
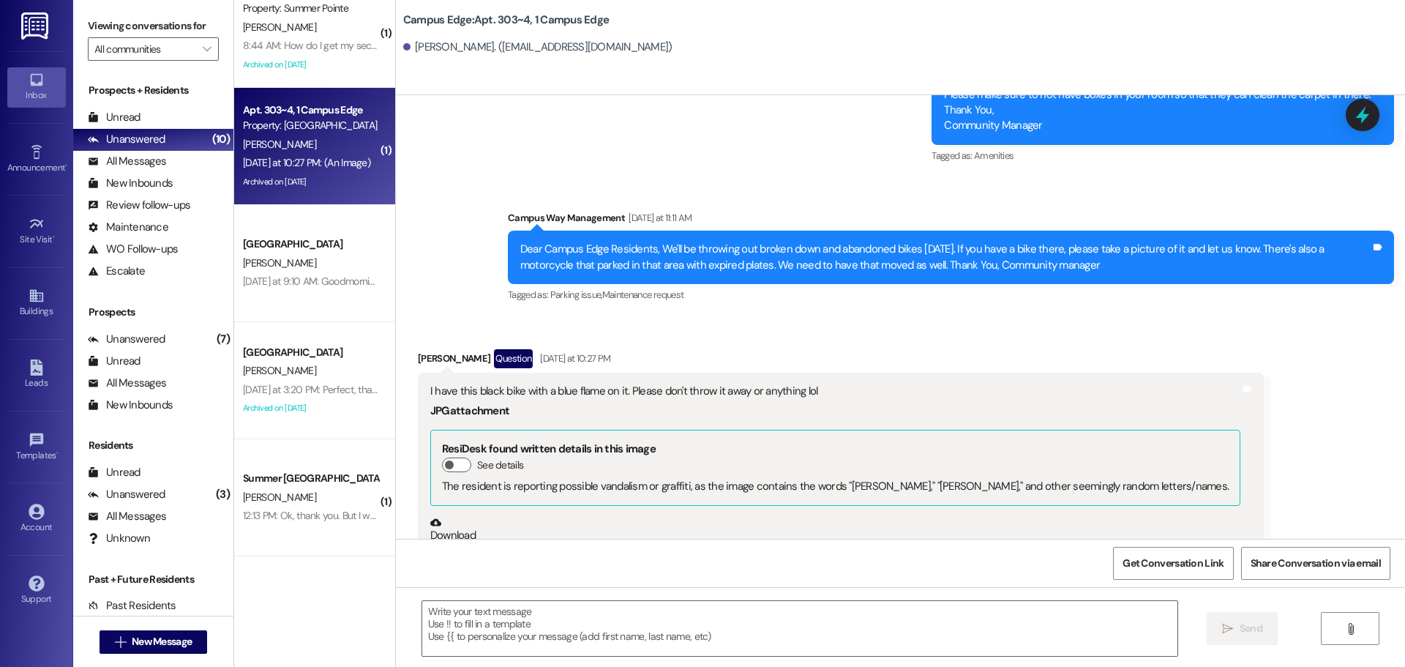
click at [490, 544] on button "Zoom image" at bounding box center [485, 574] width 110 height 61
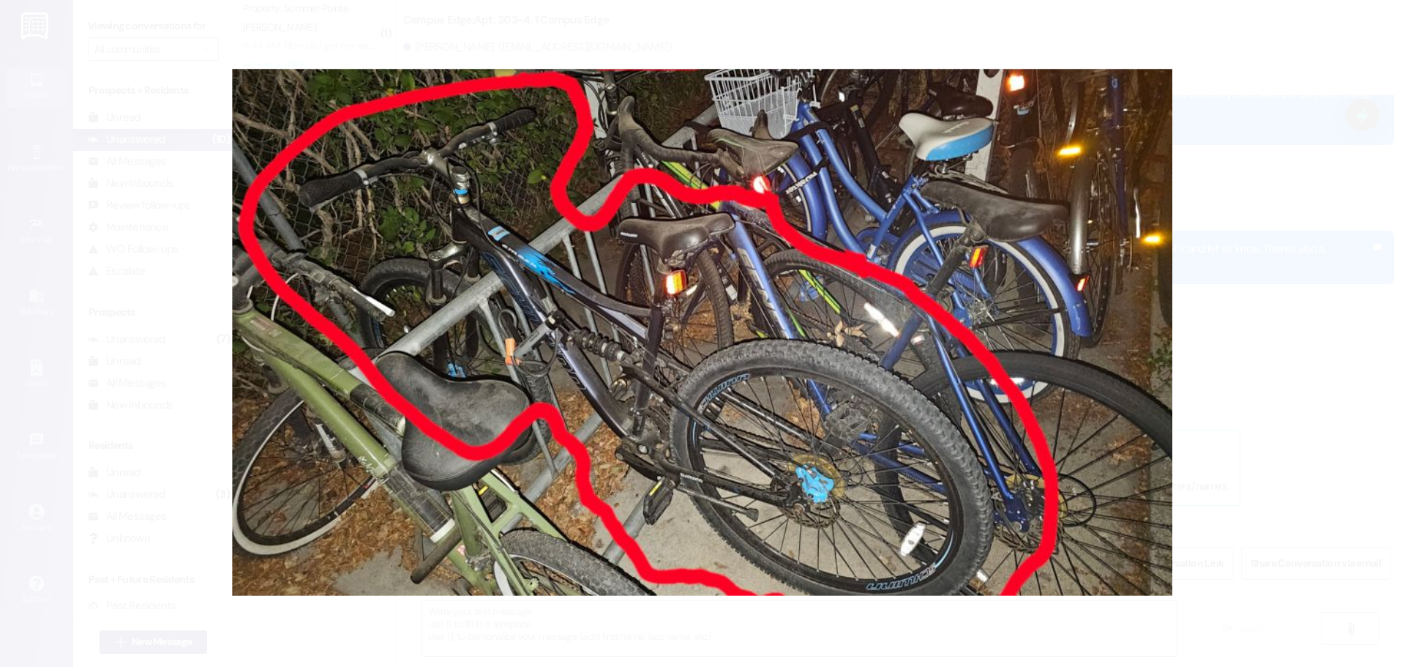
click at [1269, 373] on button "Unzoom image" at bounding box center [702, 333] width 1405 height 667
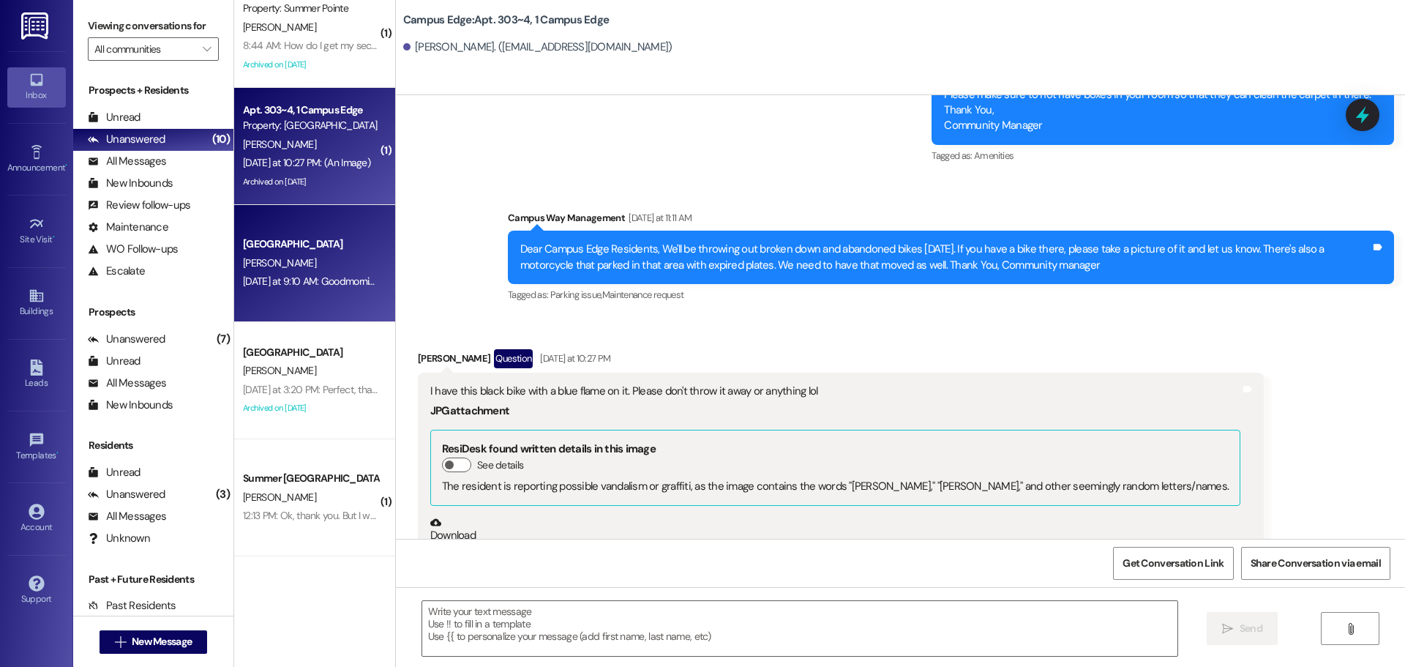
click at [308, 273] on div "[DATE] at 9:10 AM: Goodmorning! Any updates on that WiFi? [DATE] at 9:10 AM: Go…" at bounding box center [311, 281] width 138 height 18
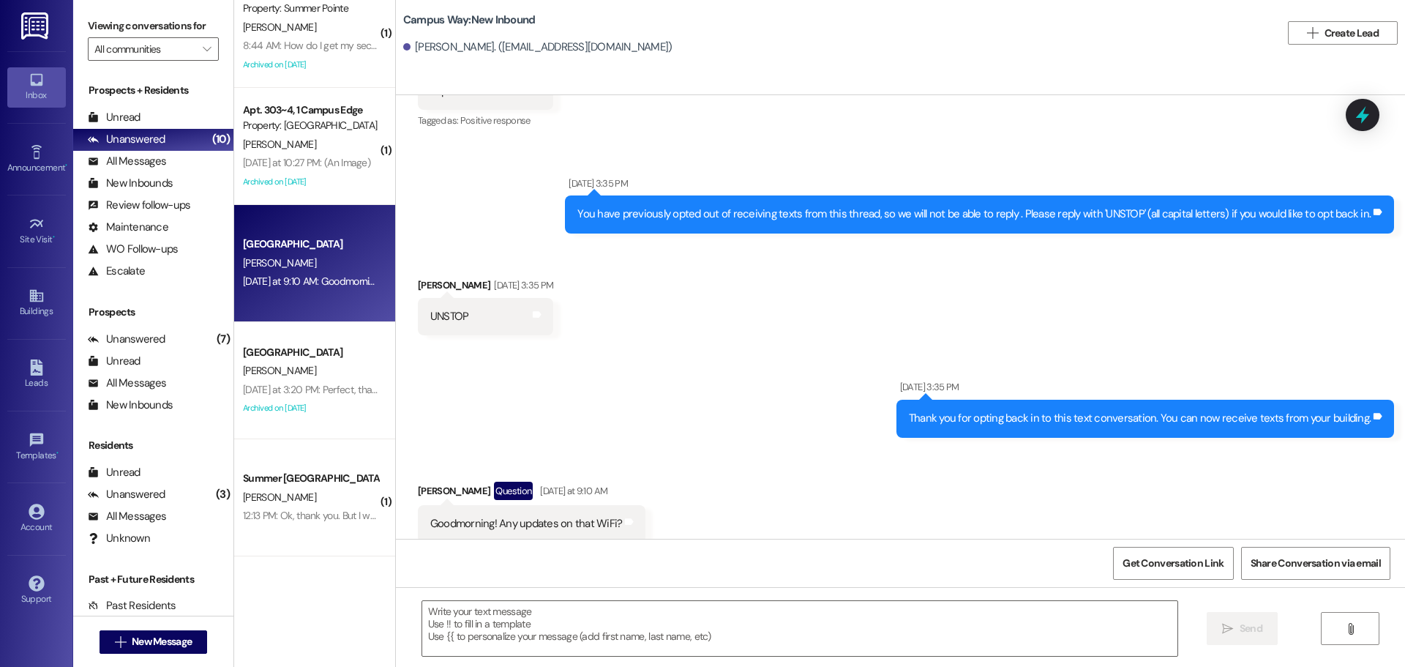
scroll to position [411, 0]
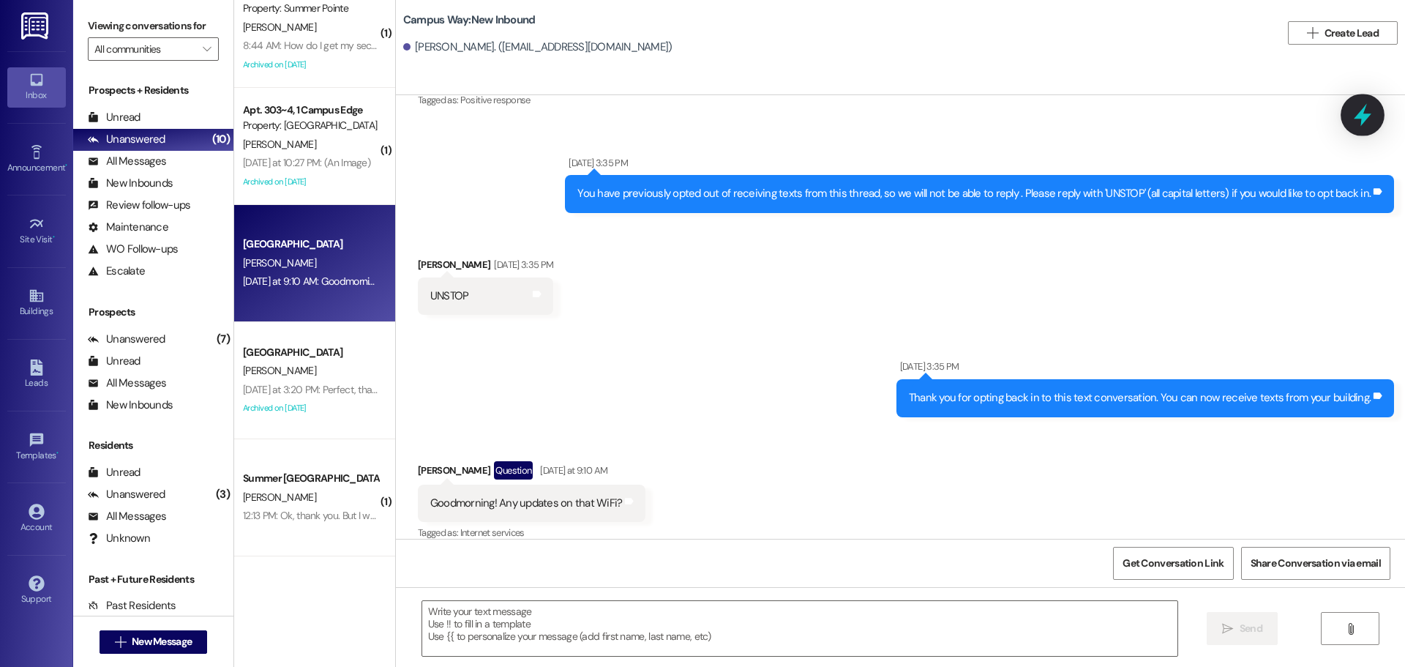
click at [1362, 127] on div at bounding box center [1363, 115] width 44 height 42
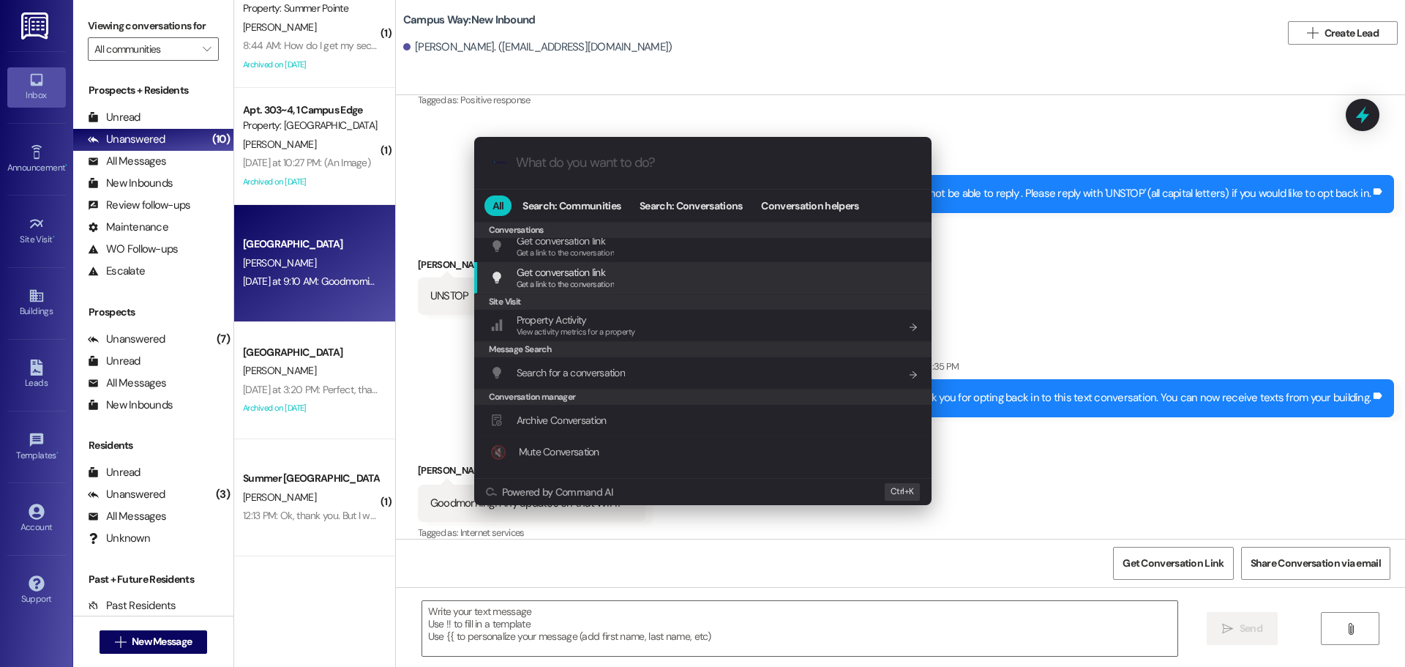
scroll to position [638, 0]
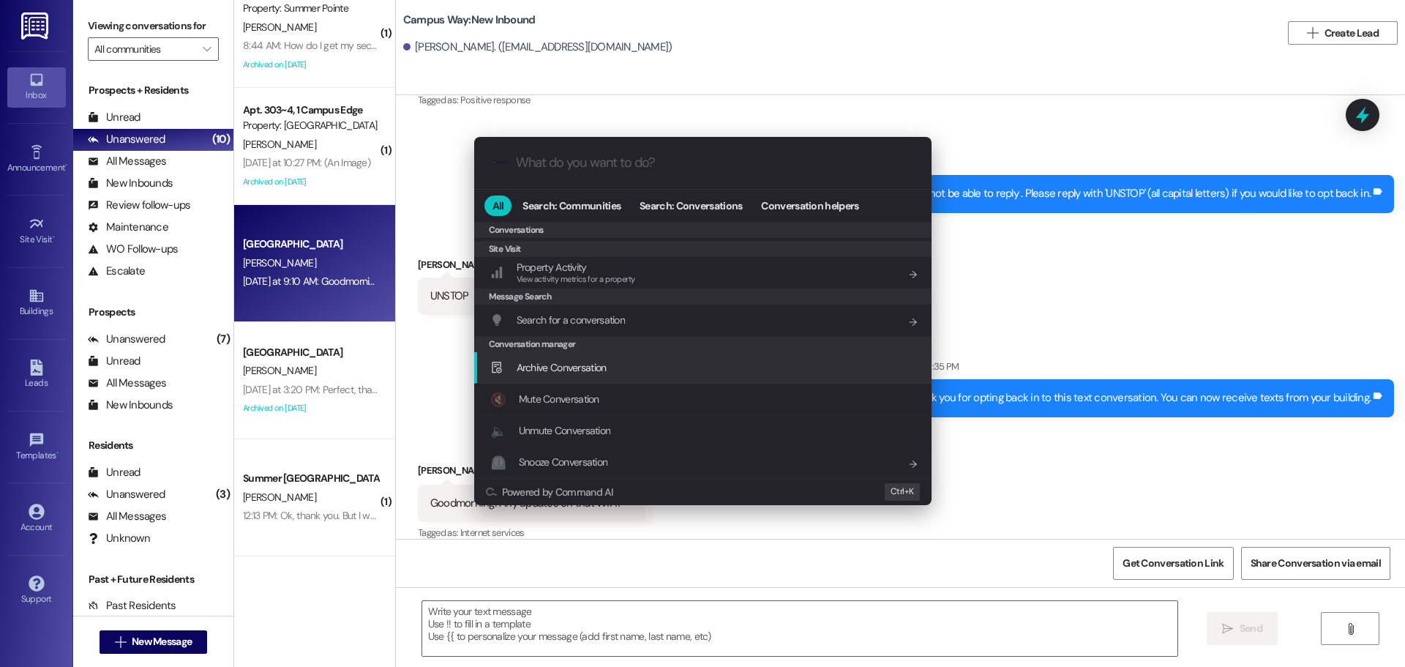
click at [613, 374] on div "Archive Conversation Add shortcut" at bounding box center [704, 367] width 428 height 16
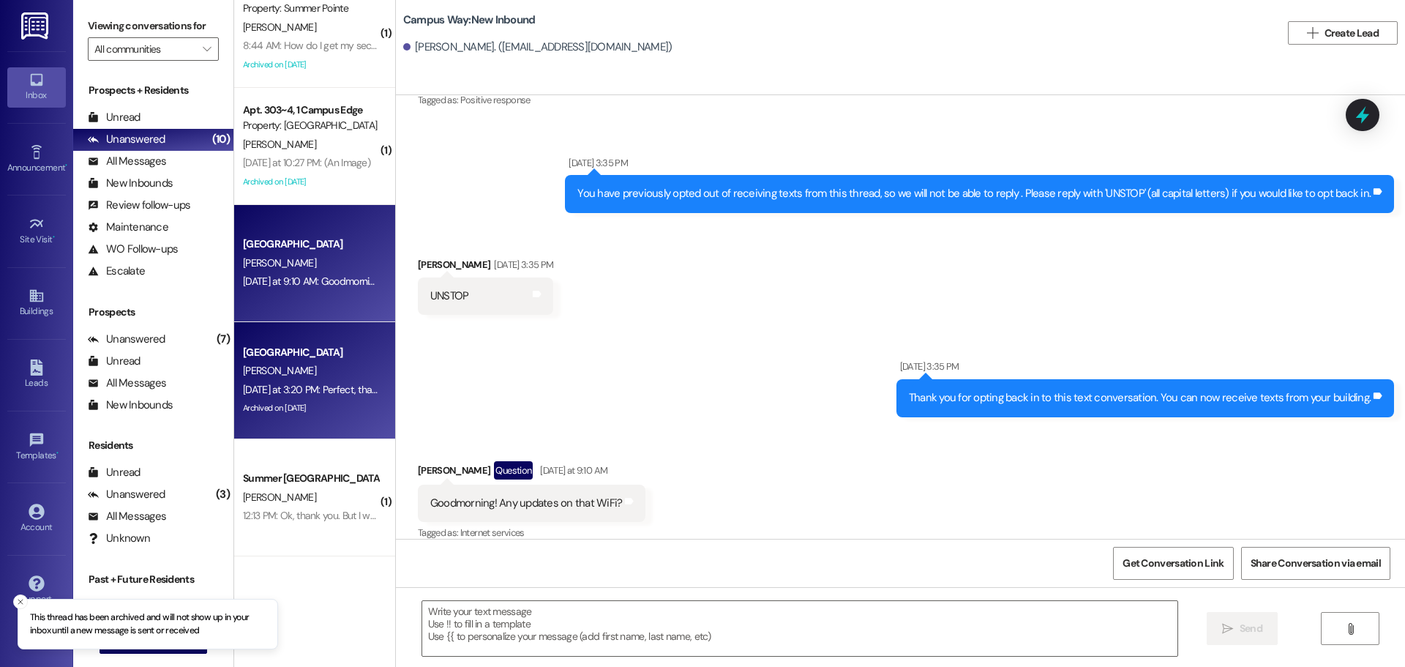
click at [297, 371] on div "[PERSON_NAME]" at bounding box center [311, 371] width 138 height 18
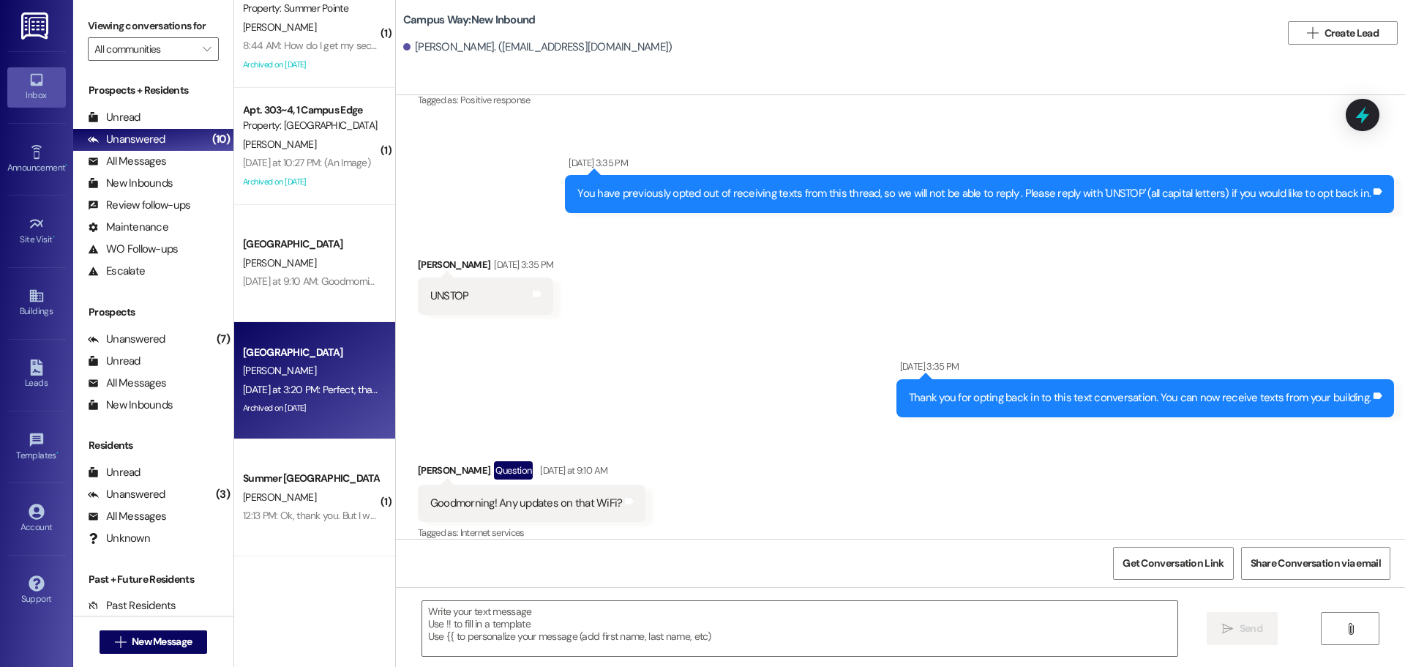
scroll to position [3433, 0]
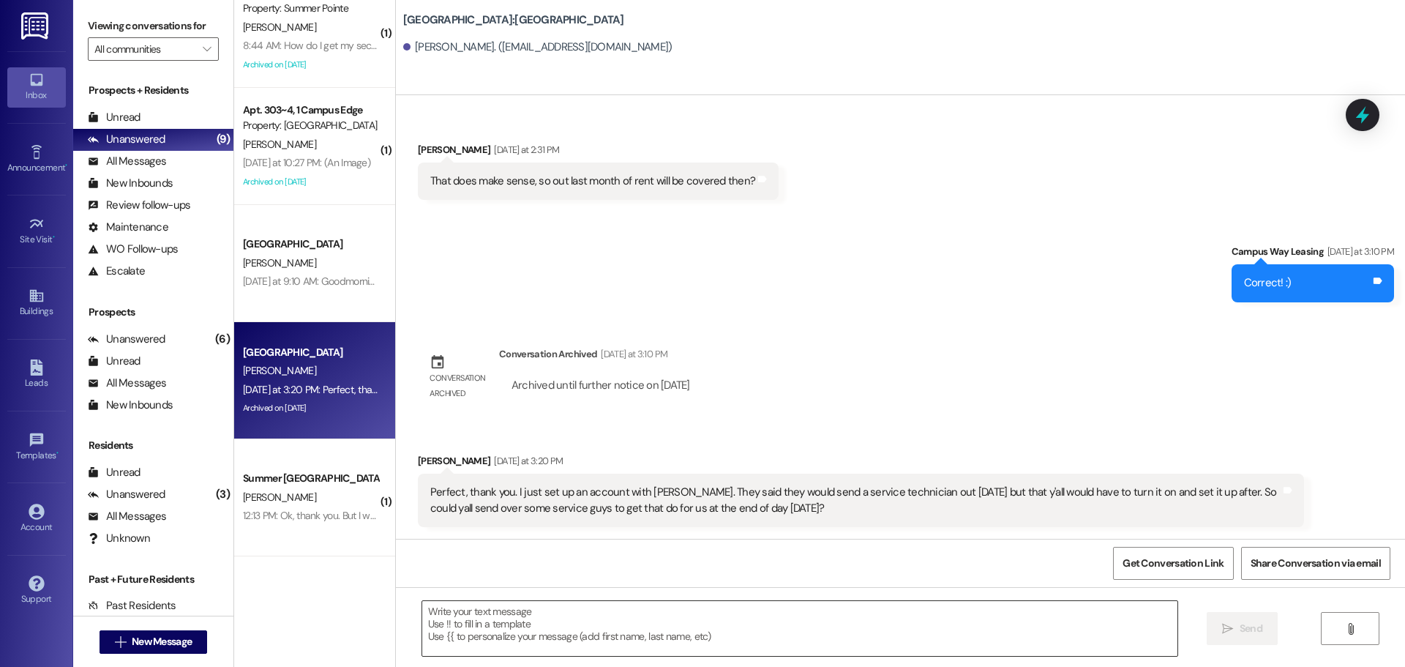
drag, startPoint x: 984, startPoint y: 637, endPoint x: 998, endPoint y: 640, distance: 14.2
click at [990, 637] on textarea at bounding box center [799, 628] width 755 height 55
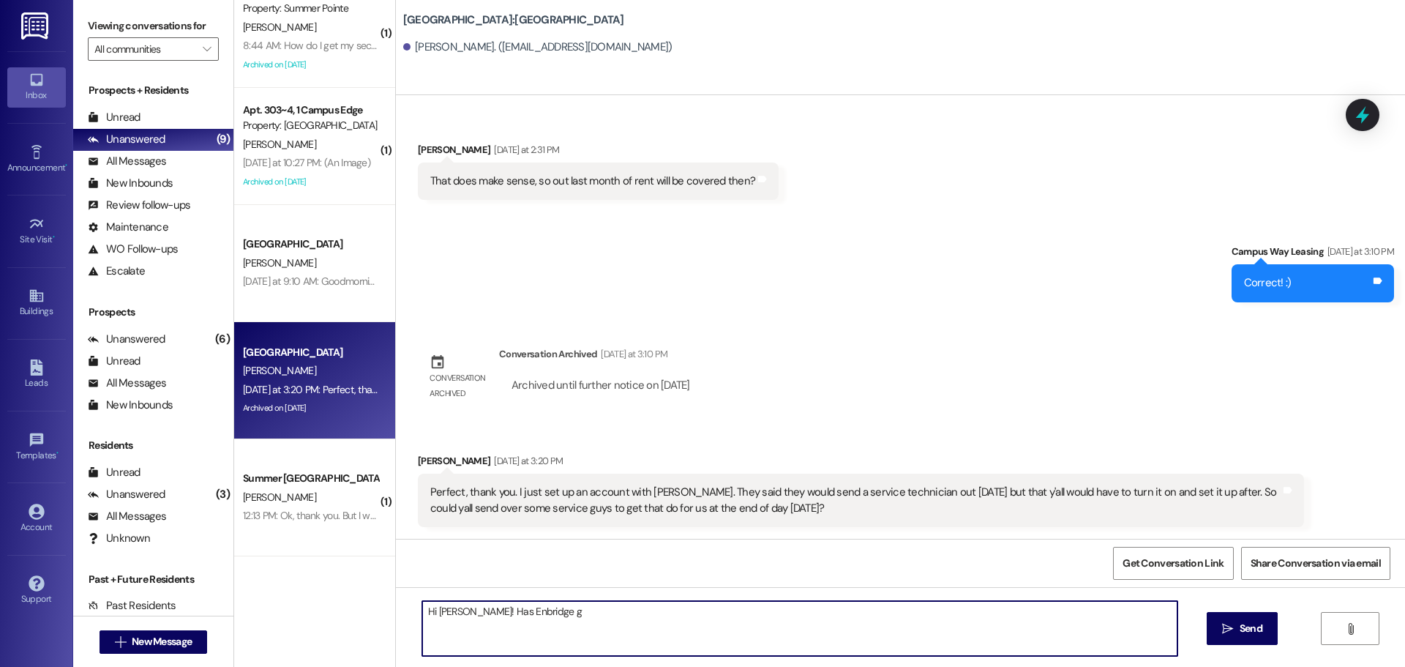
click at [473, 605] on textarea "Hi [PERSON_NAME]! Has Enbridge g" at bounding box center [799, 628] width 755 height 55
drag, startPoint x: 575, startPoint y: 632, endPoint x: 572, endPoint y: 621, distance: 10.5
click at [574, 626] on textarea "Hi [PERSON_NAME]! Has an Enbridge g" at bounding box center [799, 628] width 755 height 55
type textarea "Hi [PERSON_NAME]! Has an Enbridge technician gone out to your unit [DATE]?"
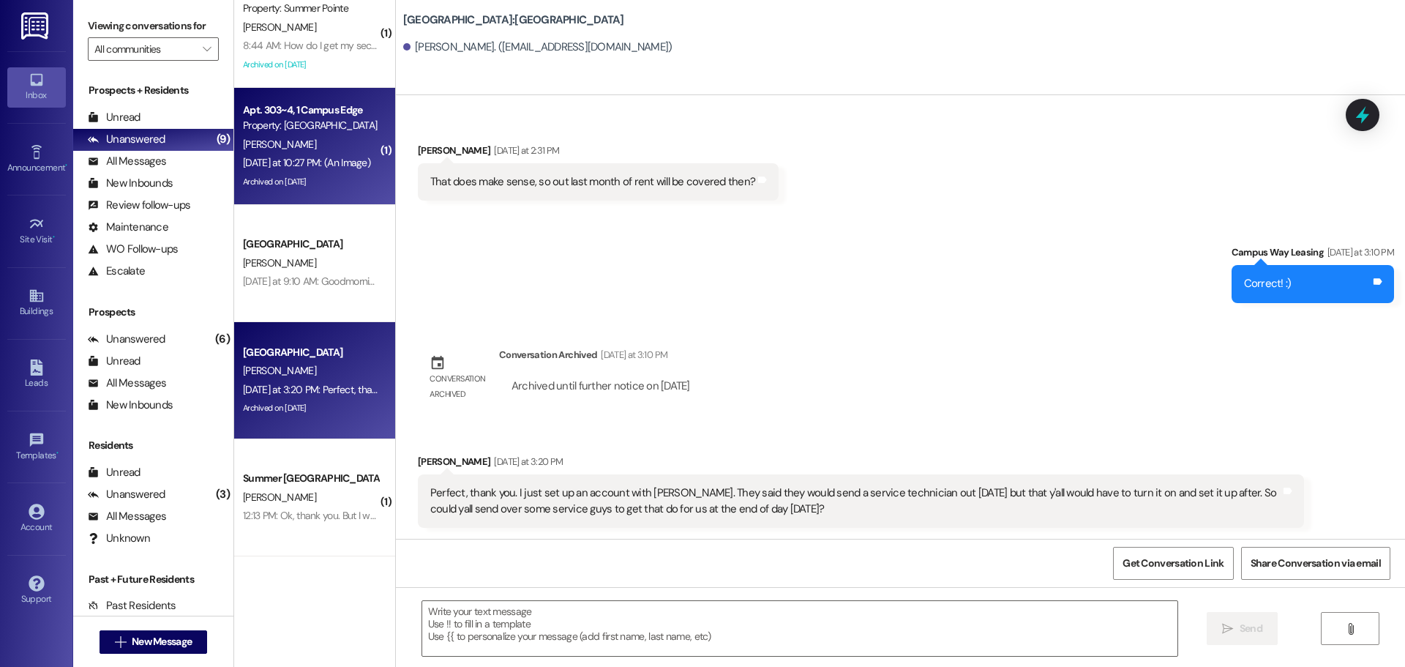
click at [305, 121] on div "Property: [GEOGRAPHIC_DATA]" at bounding box center [310, 125] width 135 height 15
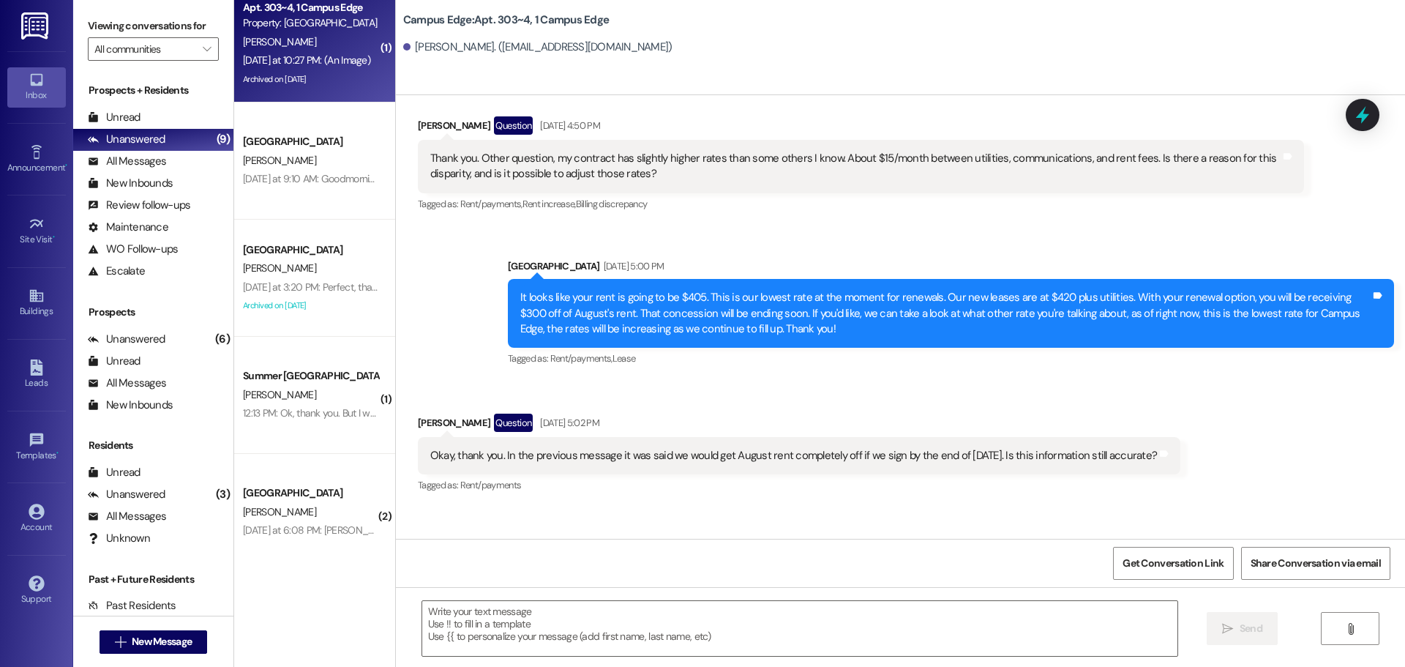
scroll to position [257, 0]
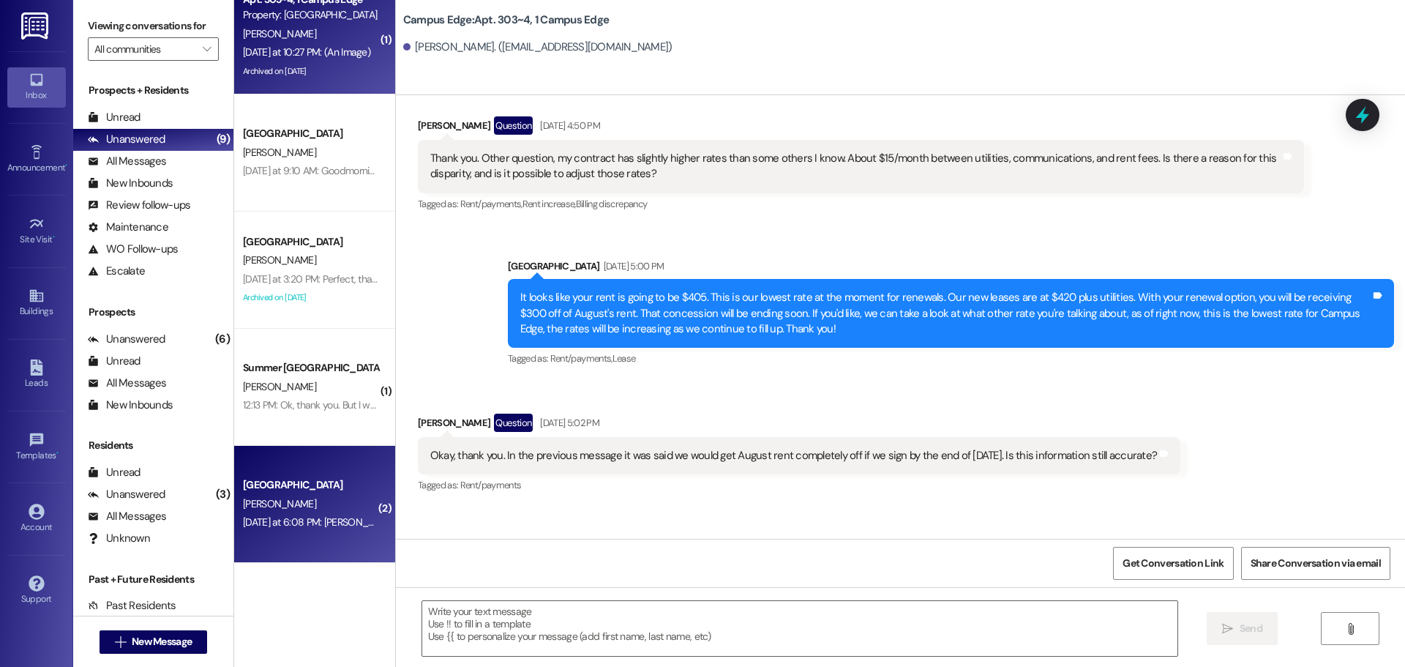
click at [313, 498] on div "[PERSON_NAME]" at bounding box center [311, 504] width 138 height 18
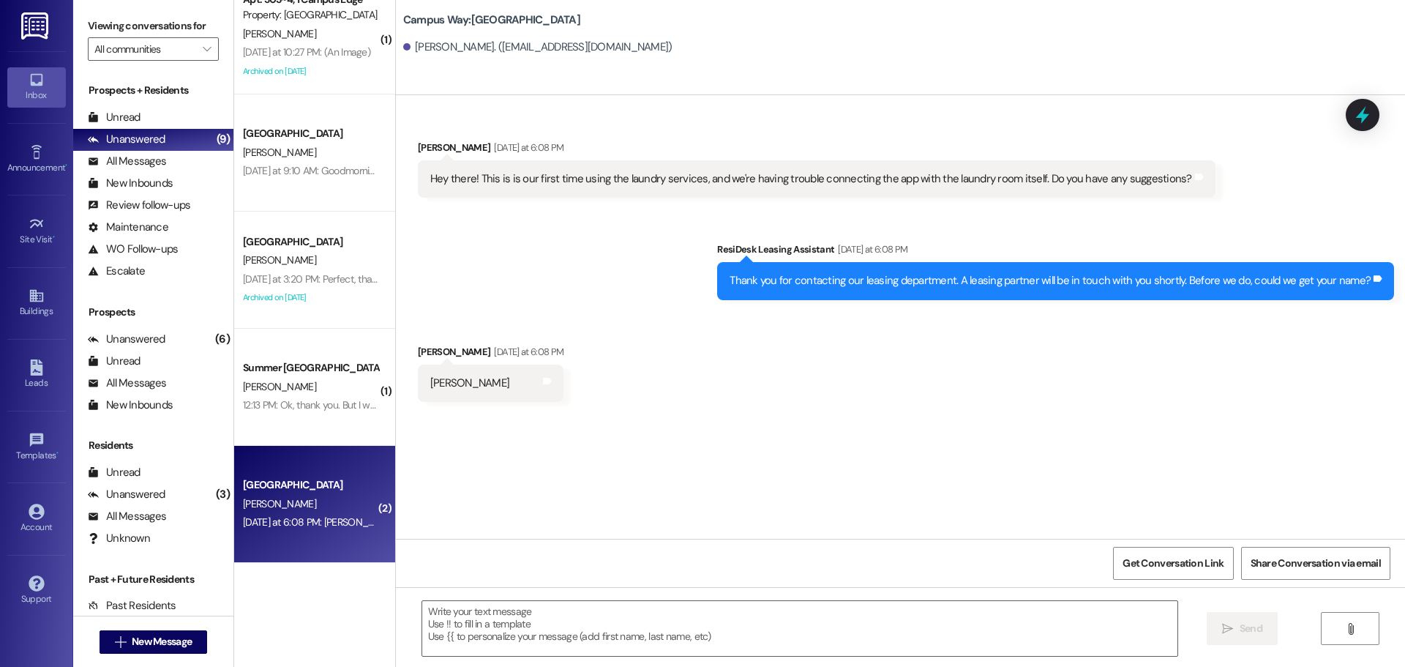
scroll to position [0, 0]
drag, startPoint x: 1355, startPoint y: 111, endPoint x: 1371, endPoint y: 113, distance: 15.4
click at [1357, 112] on icon at bounding box center [1362, 114] width 19 height 19
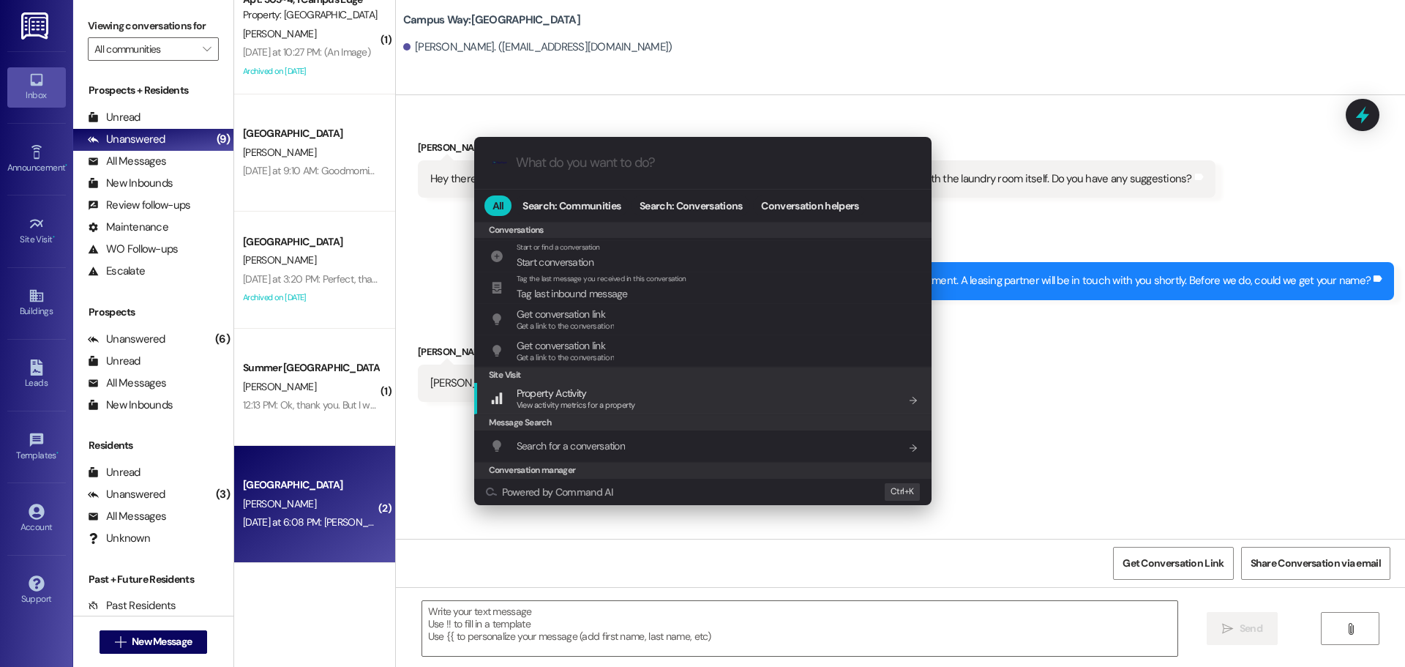
scroll to position [638, 0]
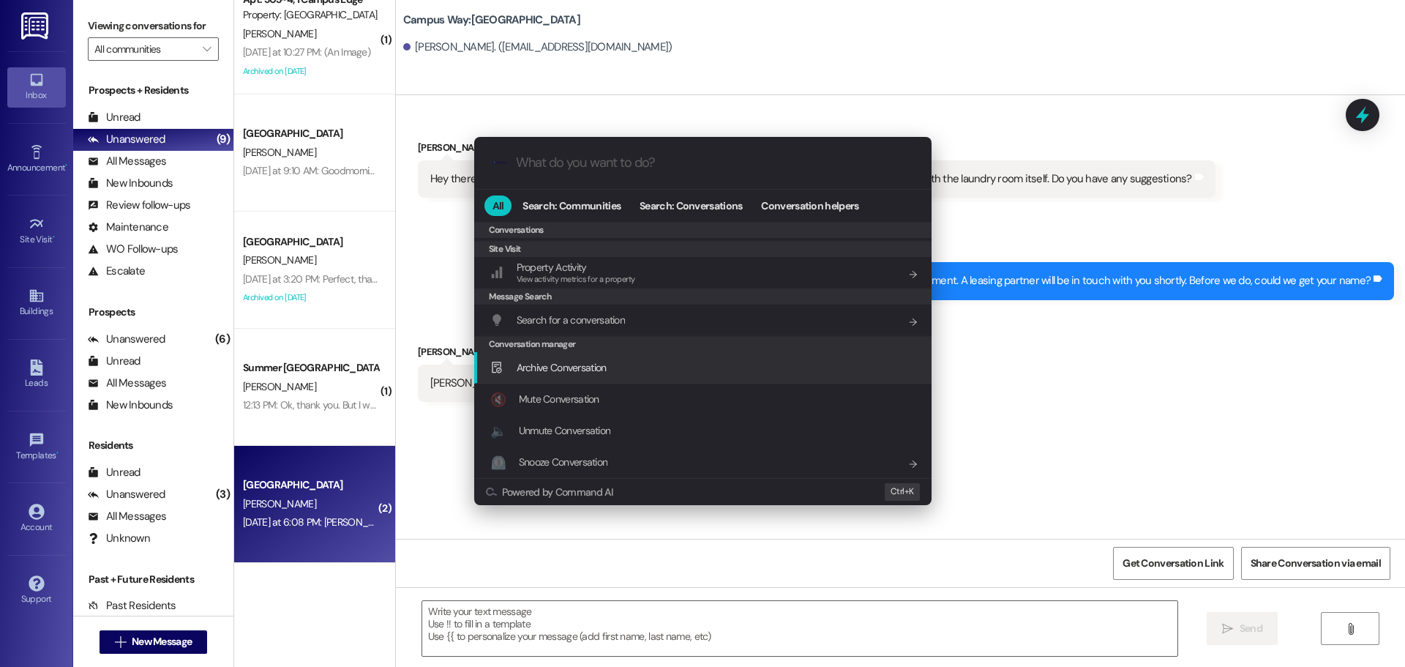
click at [550, 362] on span "Archive Conversation" at bounding box center [562, 367] width 90 height 13
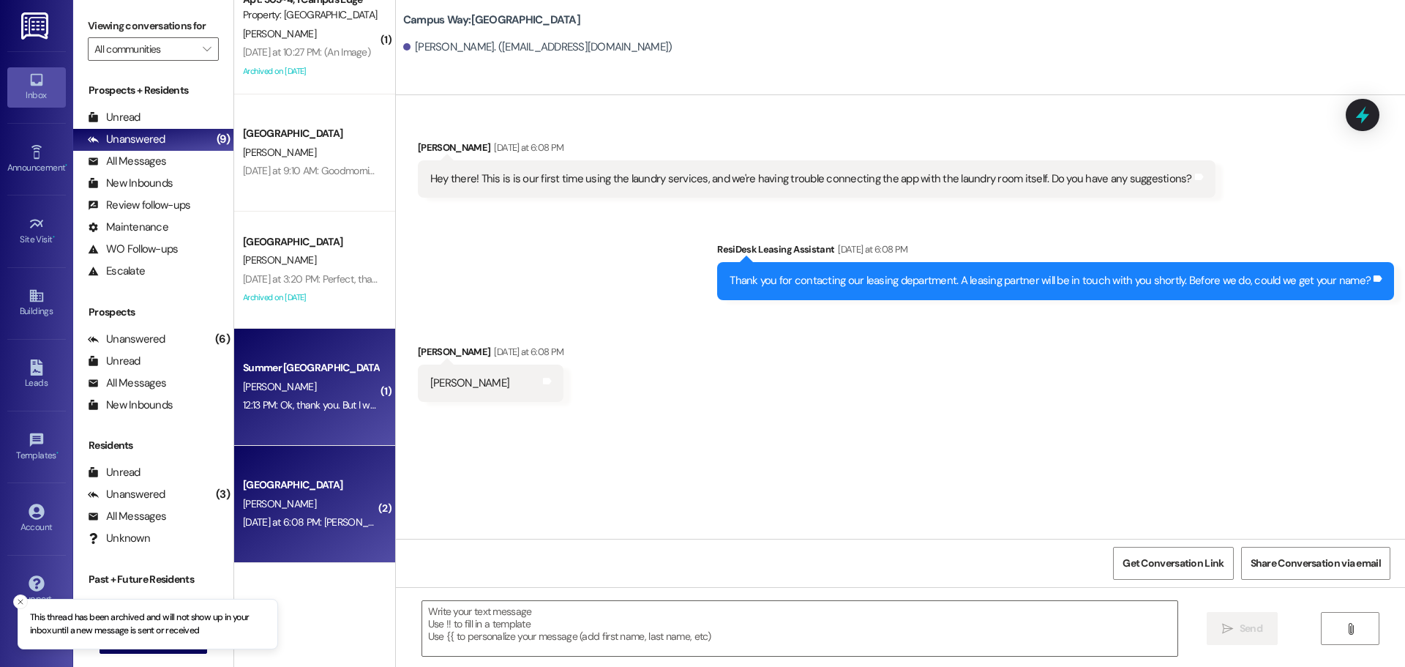
click at [335, 391] on div "[PERSON_NAME]" at bounding box center [311, 387] width 138 height 18
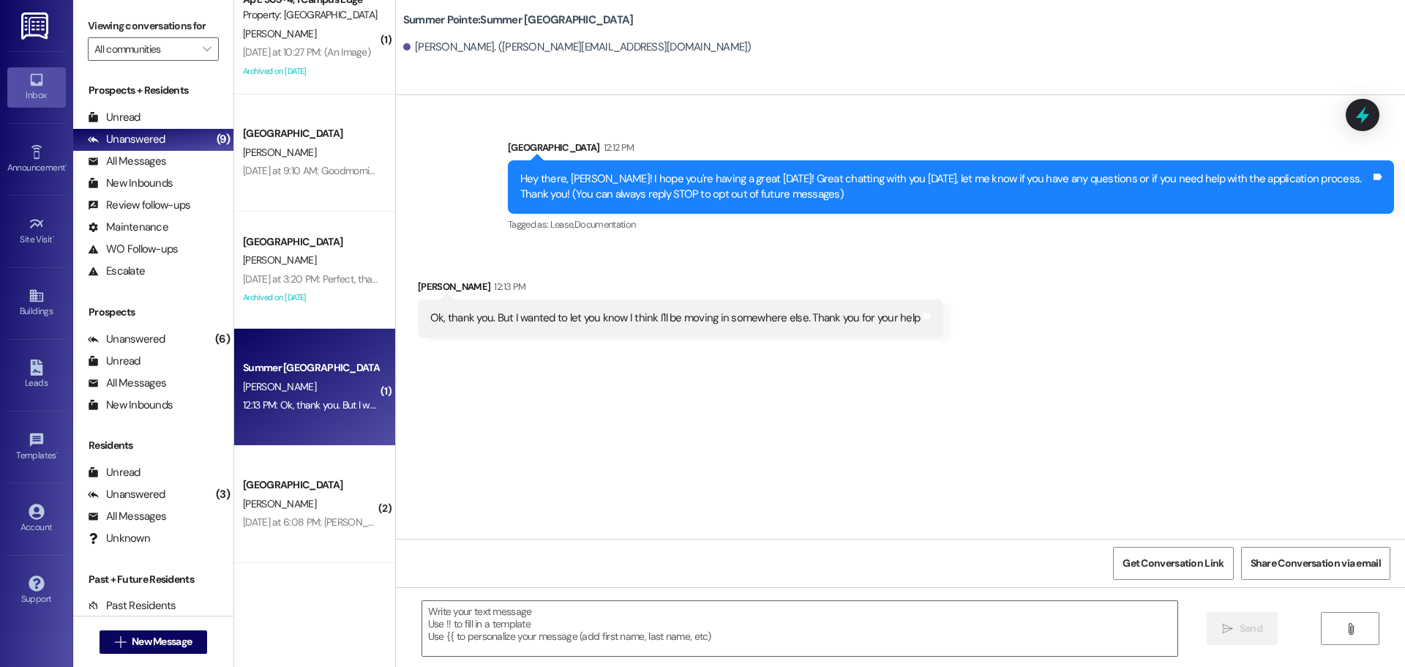
drag, startPoint x: 1357, startPoint y: 108, endPoint x: 1297, endPoint y: 130, distance: 63.7
click at [1355, 111] on icon at bounding box center [1362, 114] width 19 height 19
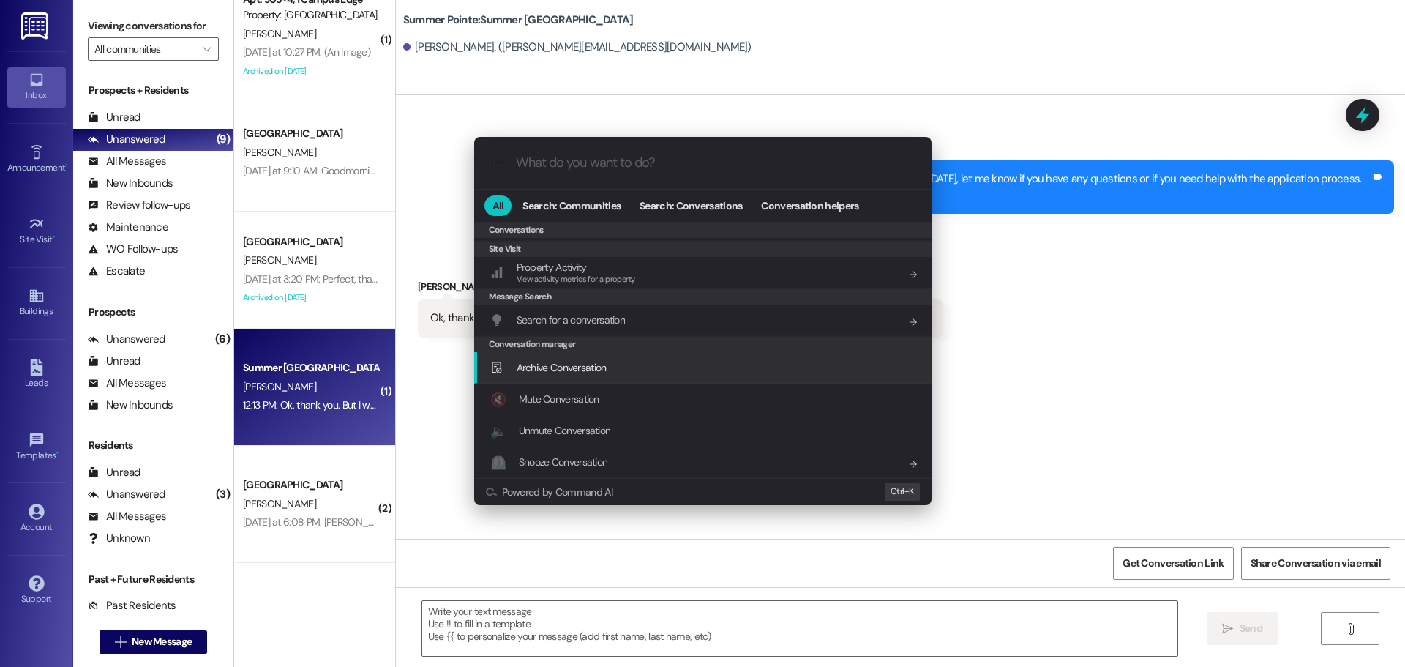
drag, startPoint x: 559, startPoint y: 376, endPoint x: 569, endPoint y: 367, distance: 13.5
click at [560, 376] on div "Archive Conversation Add shortcut" at bounding box center [702, 367] width 457 height 31
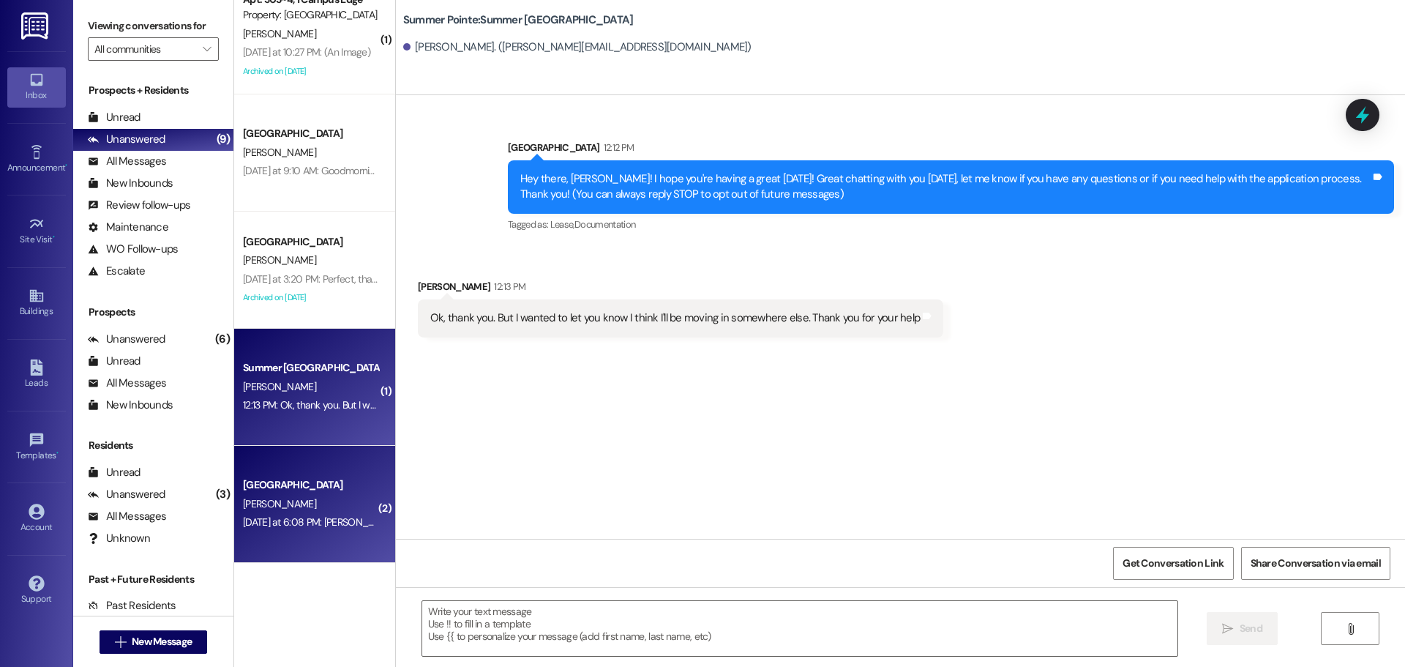
click at [296, 503] on div "[PERSON_NAME]" at bounding box center [311, 504] width 138 height 18
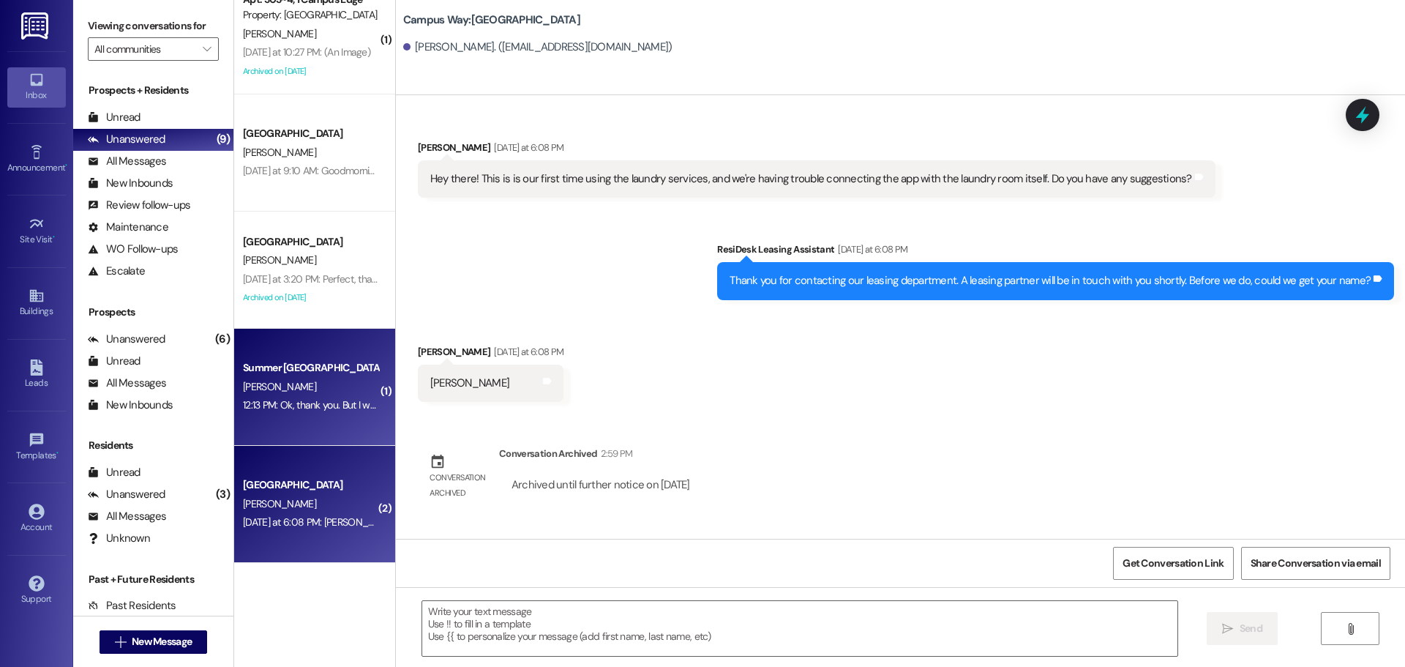
click at [305, 389] on div "[PERSON_NAME]" at bounding box center [311, 387] width 138 height 18
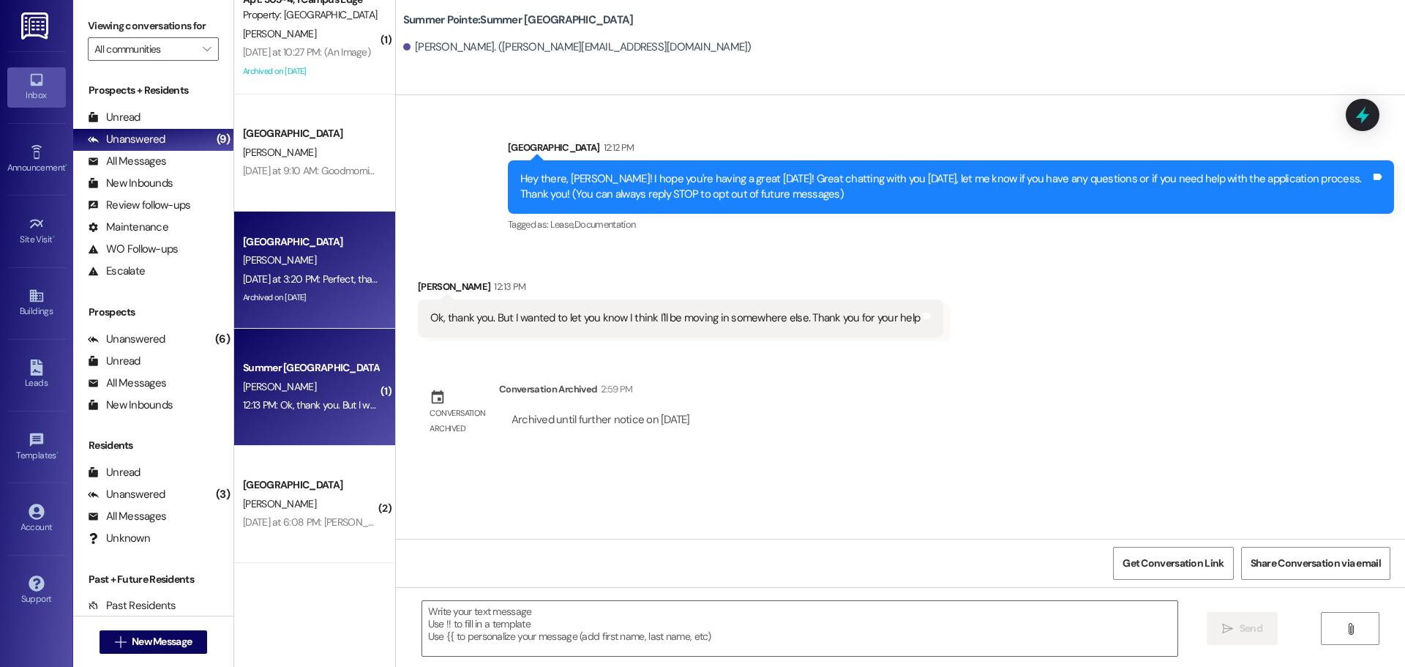
click at [301, 272] on div "[DATE] at 3:20 PM: Perfect, thank you. I just set up an account with [PERSON_NA…" at bounding box center [311, 279] width 138 height 18
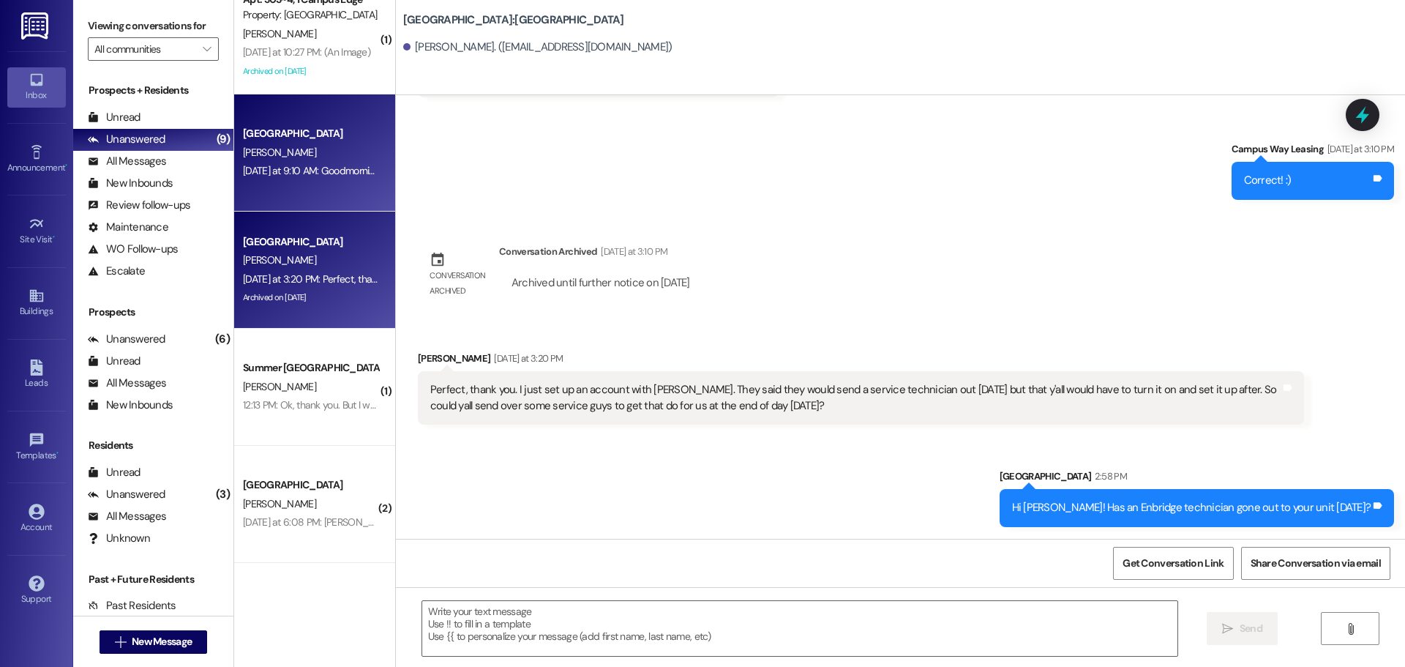
click at [281, 168] on div "[DATE] at 9:10 AM: Goodmorning! Any updates on that WiFi? [DATE] at 9:10 AM: Go…" at bounding box center [370, 170] width 254 height 13
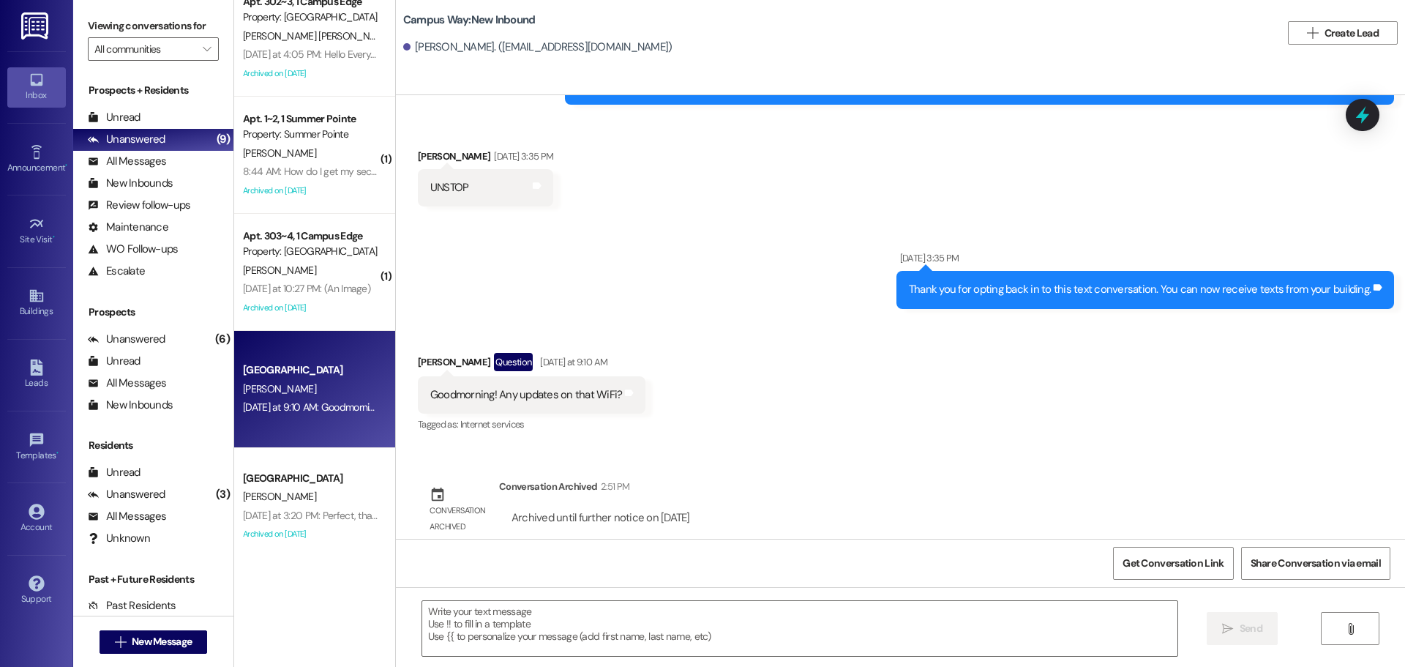
scroll to position [0, 0]
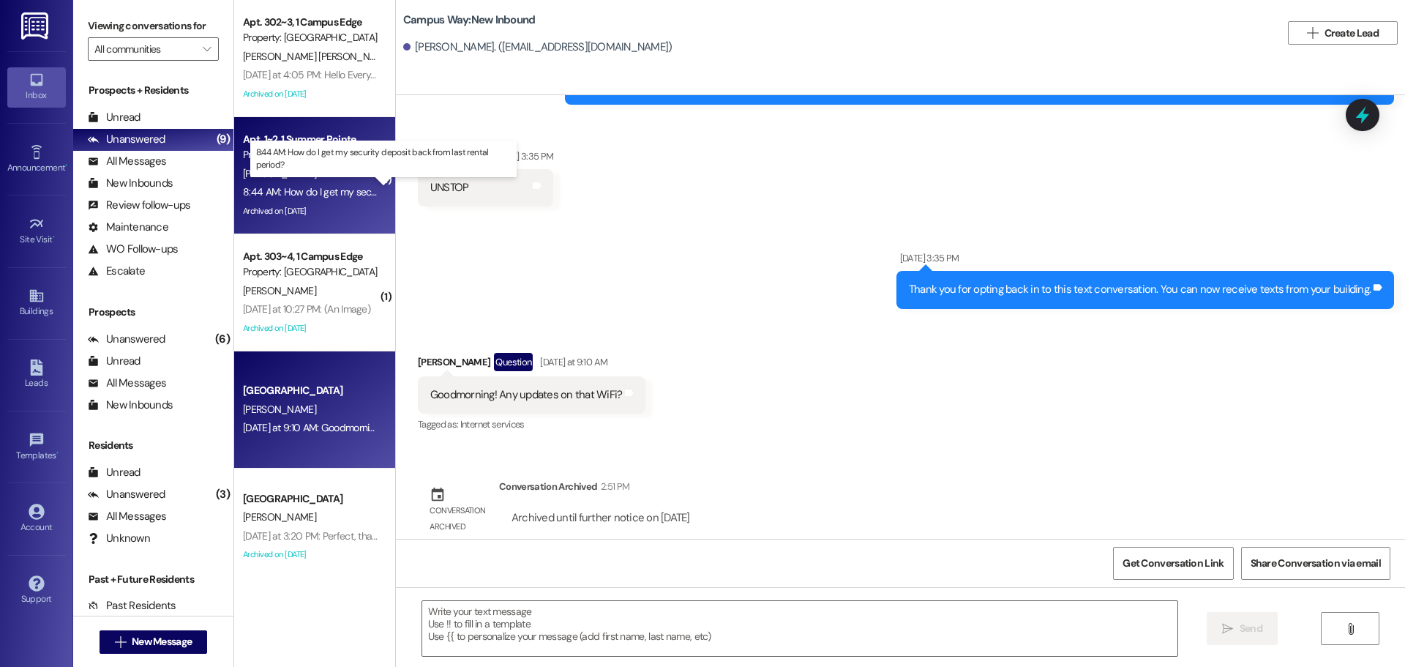
click at [293, 188] on div "8:44 AM: How do I get my security deposit back from last rental period? 8:44 AM…" at bounding box center [396, 191] width 306 height 13
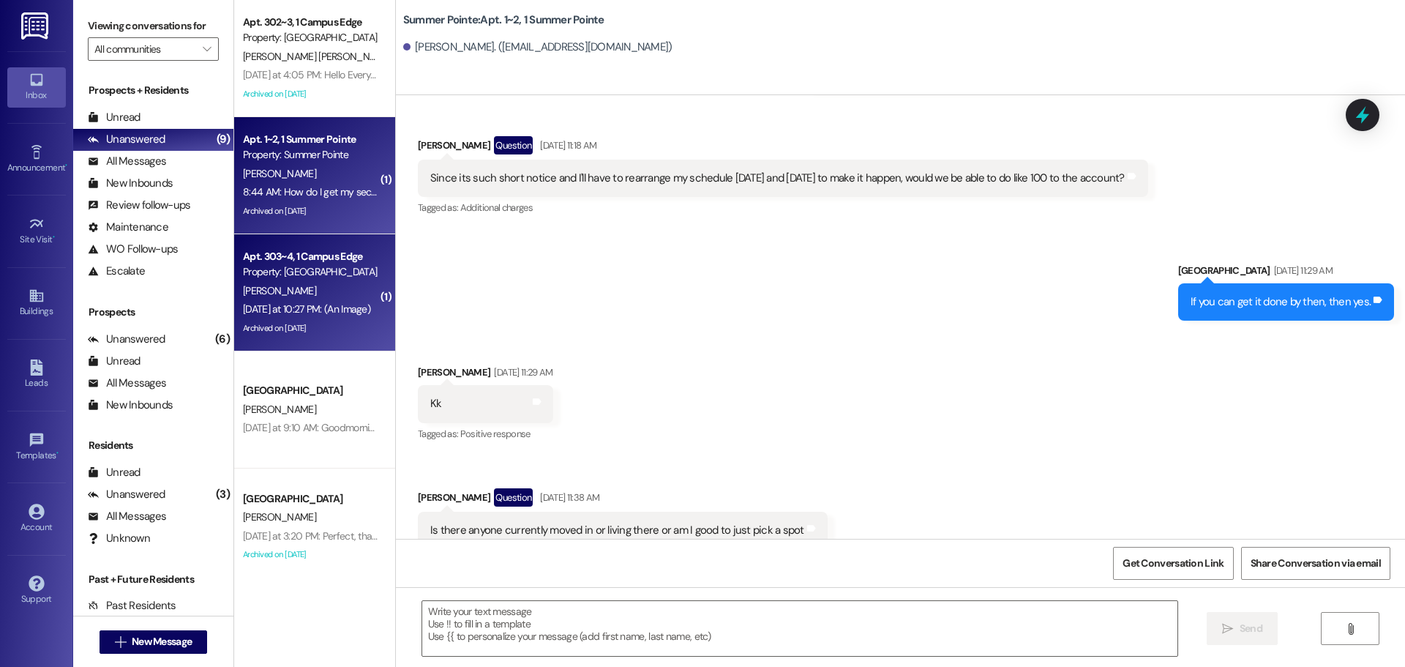
scroll to position [6960, 0]
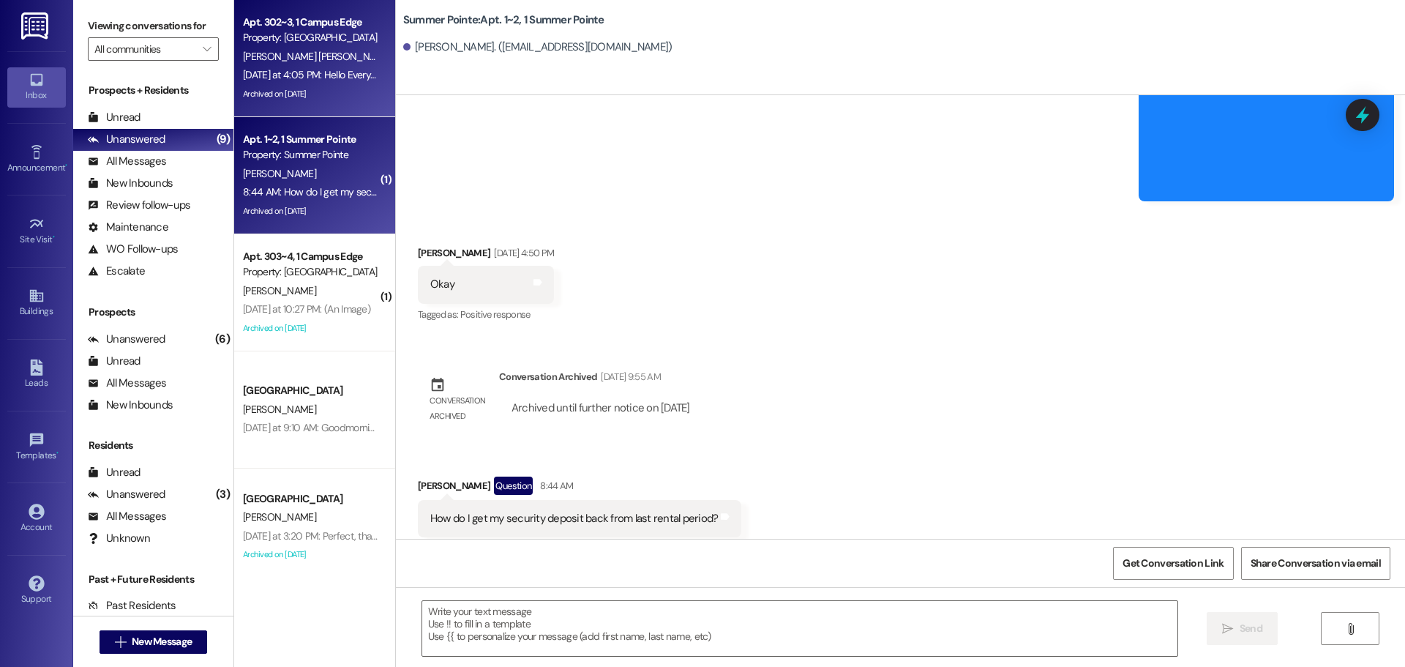
click at [345, 58] on div "[PERSON_NAME] [PERSON_NAME]" at bounding box center [311, 57] width 138 height 18
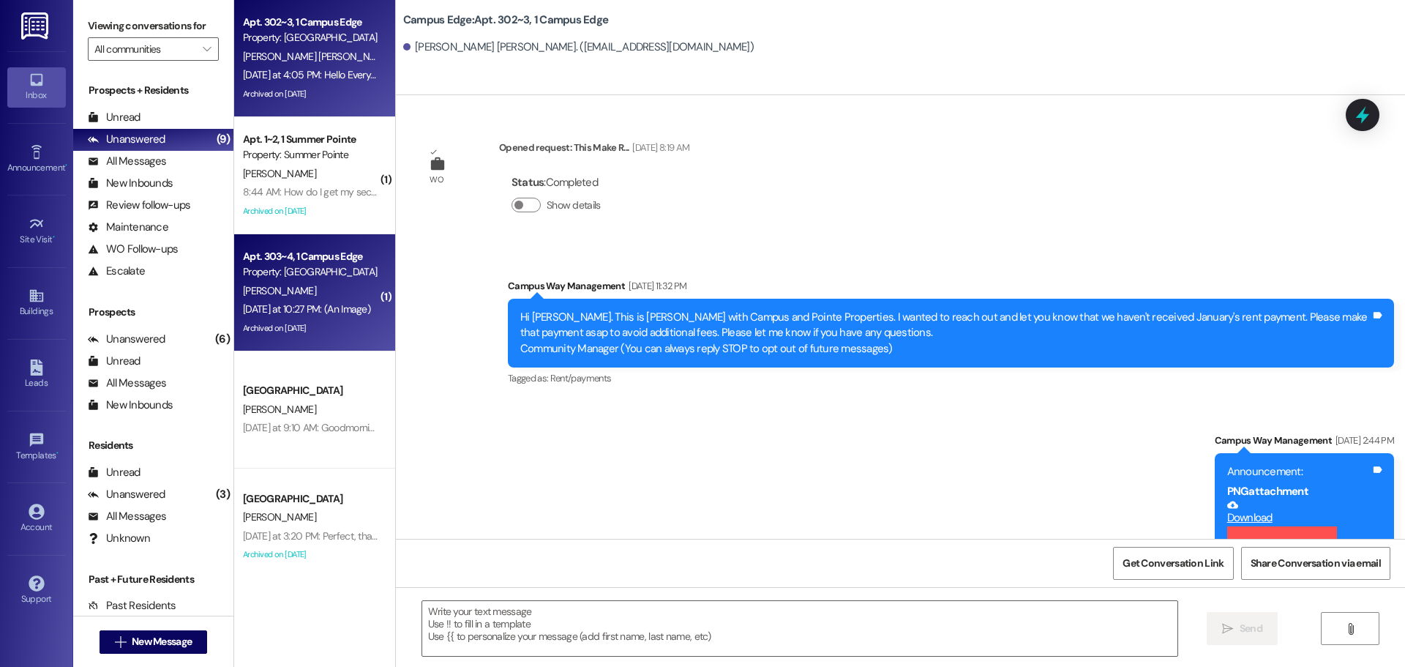
scroll to position [25688, 0]
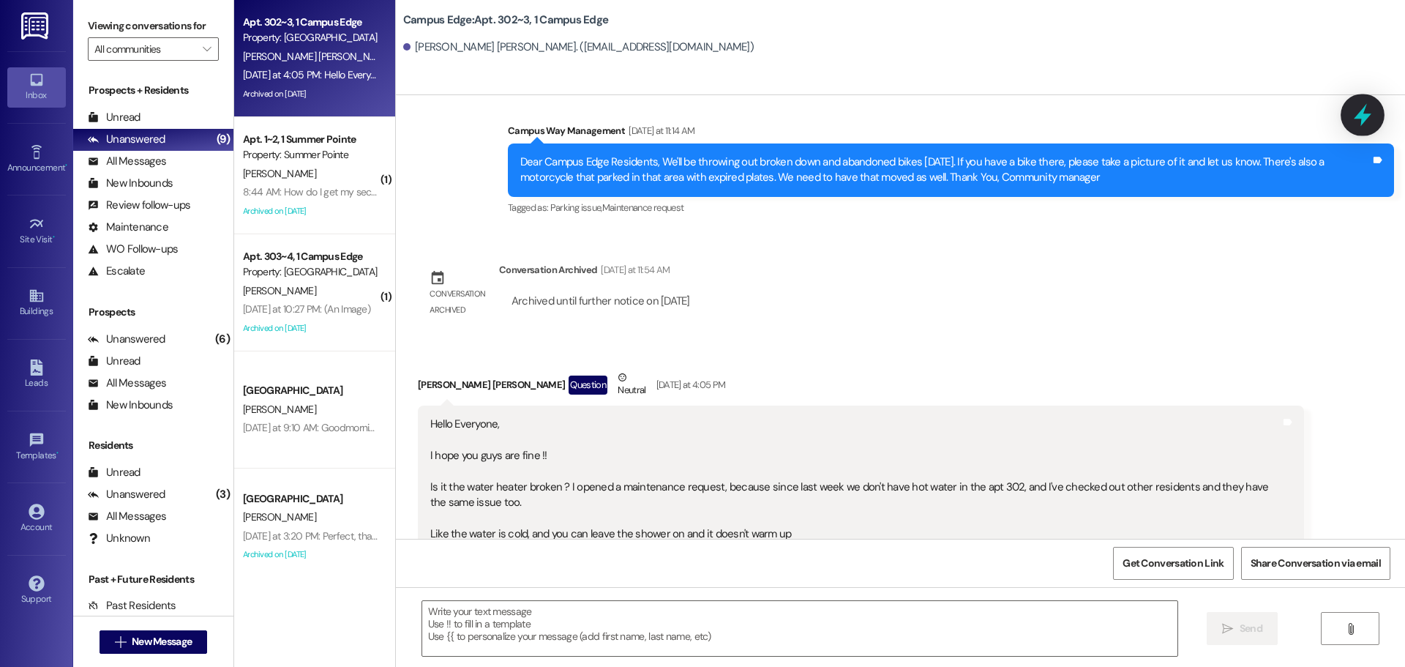
click at [1364, 108] on icon at bounding box center [1363, 115] width 18 height 23
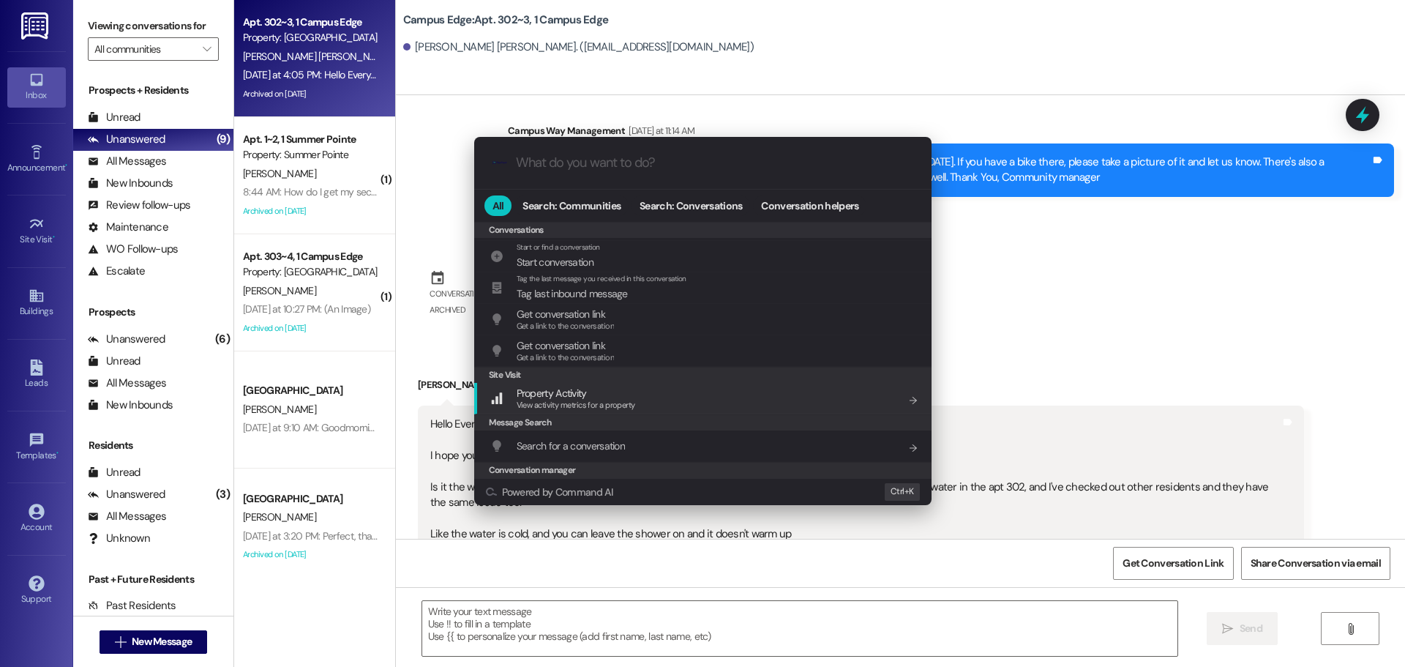
scroll to position [638, 0]
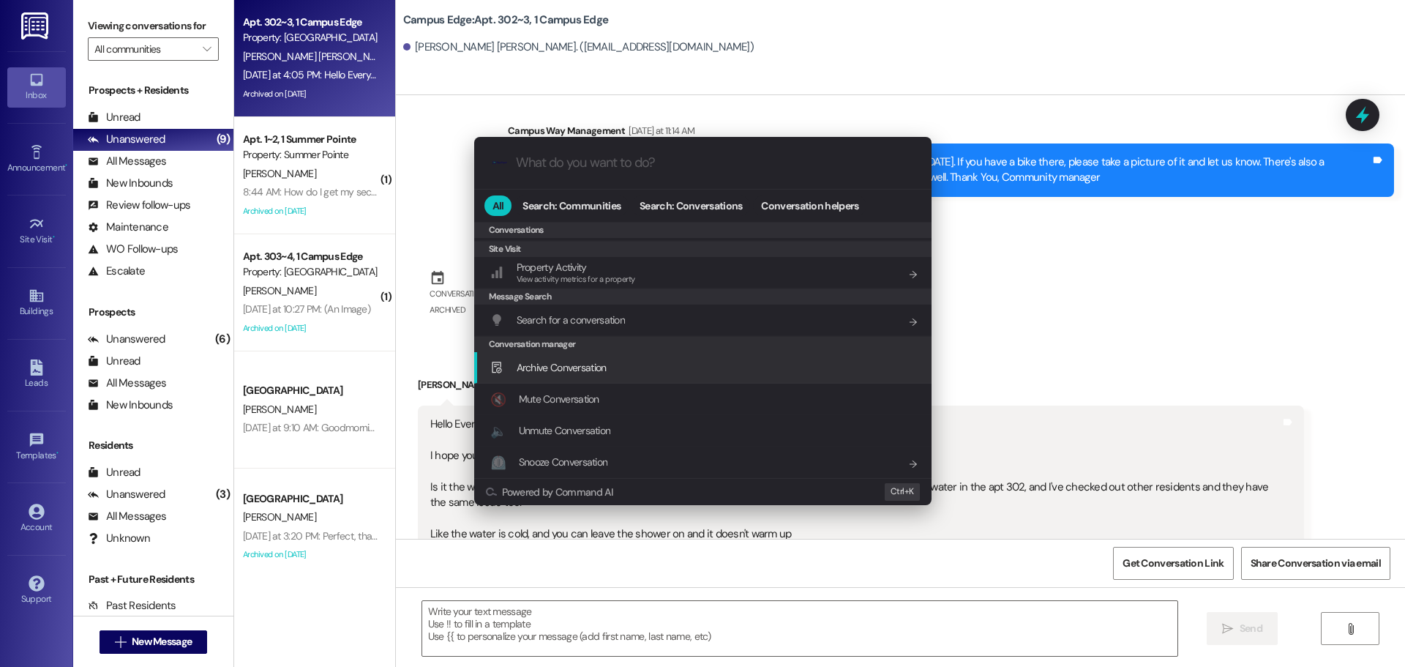
click at [604, 381] on div "Archive Conversation Add shortcut" at bounding box center [702, 367] width 457 height 31
